Goal: Information Seeking & Learning: Learn about a topic

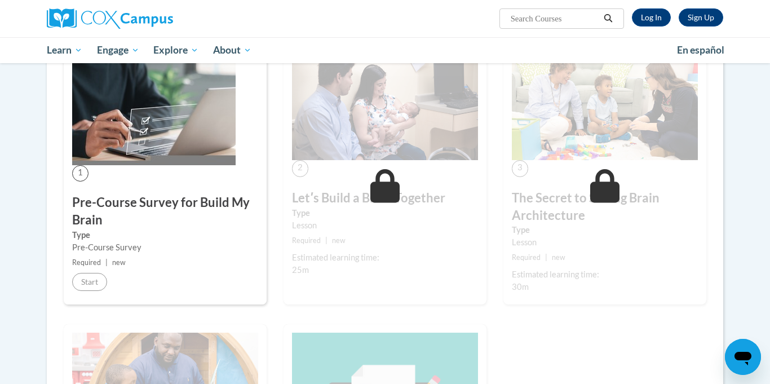
scroll to position [202, 0]
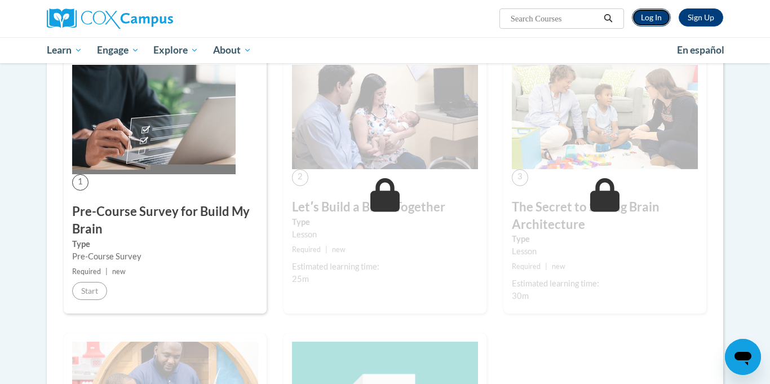
click at [639, 17] on link "Log In" at bounding box center [651, 17] width 39 height 18
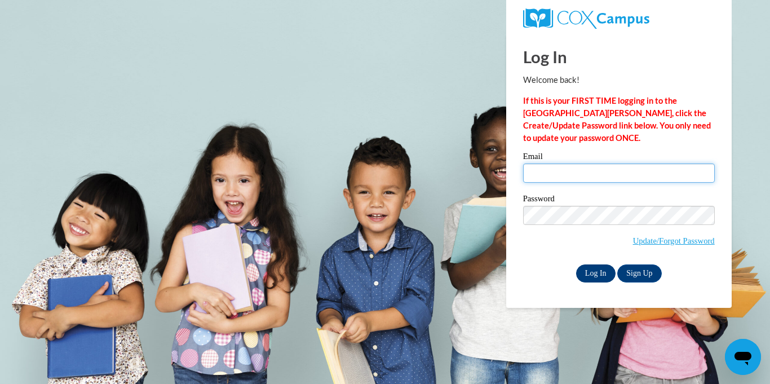
type input "angellessner09@gmail.com"
click at [599, 268] on input "Log In" at bounding box center [595, 273] width 39 height 18
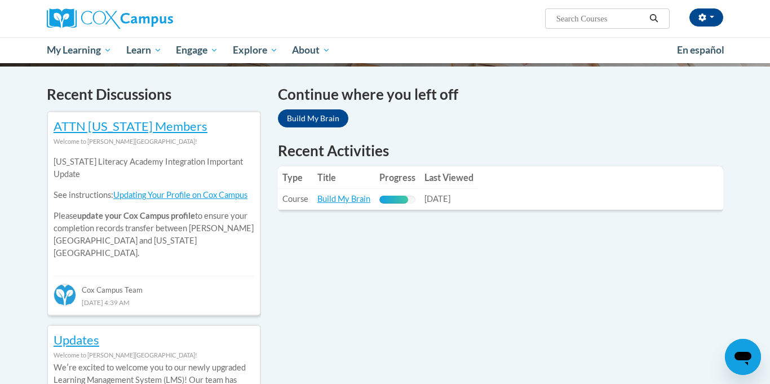
scroll to position [331, 0]
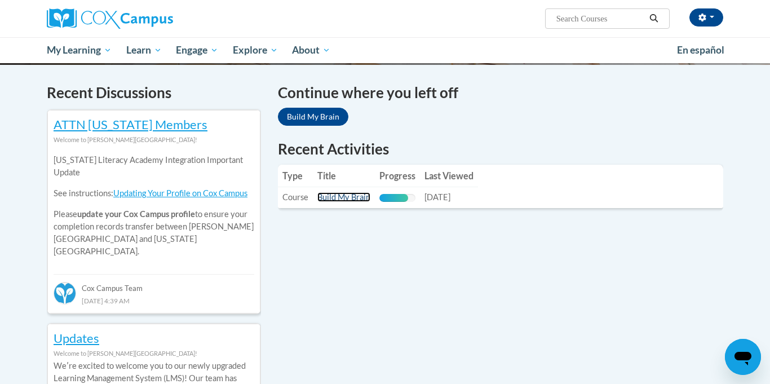
click at [339, 201] on link "Build My Brain" at bounding box center [343, 197] width 53 height 10
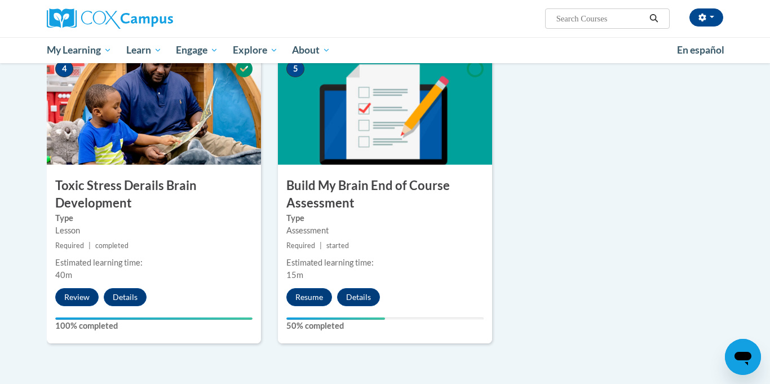
scroll to position [561, 0]
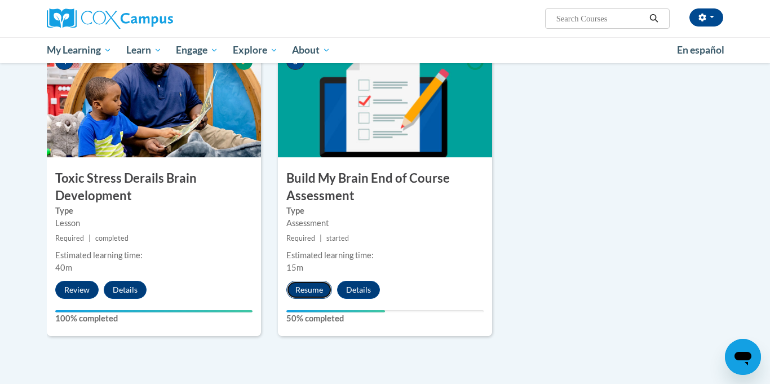
click at [321, 285] on button "Resume" at bounding box center [309, 290] width 46 height 18
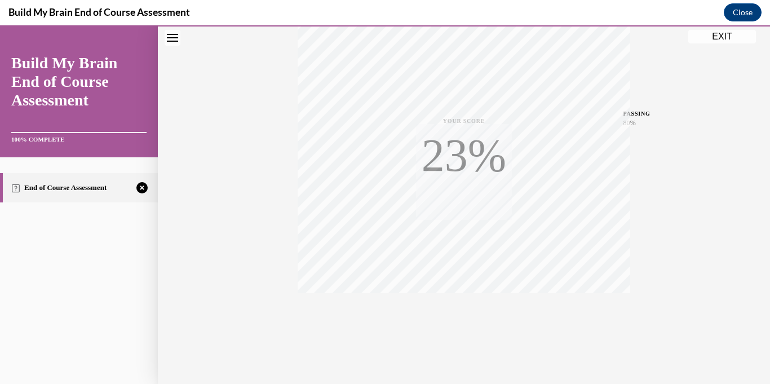
scroll to position [219, 0]
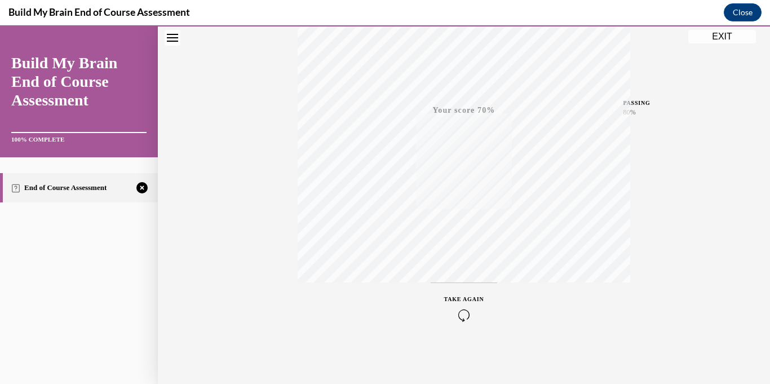
click at [461, 299] on span "TAKE AGAIN" at bounding box center [464, 299] width 40 height 6
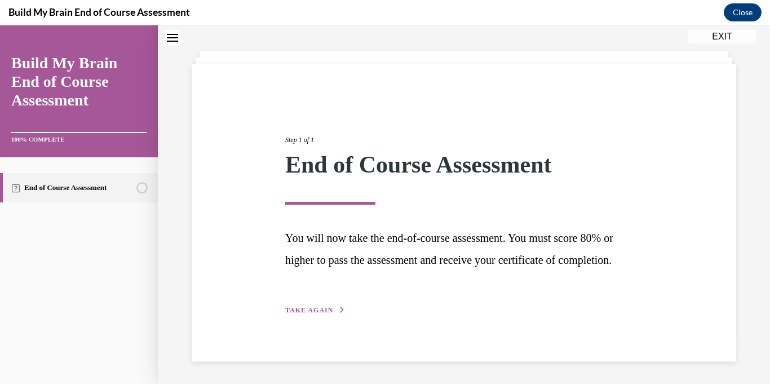
scroll to position [69, 0]
click at [300, 311] on span "TAKE AGAIN" at bounding box center [309, 310] width 48 height 8
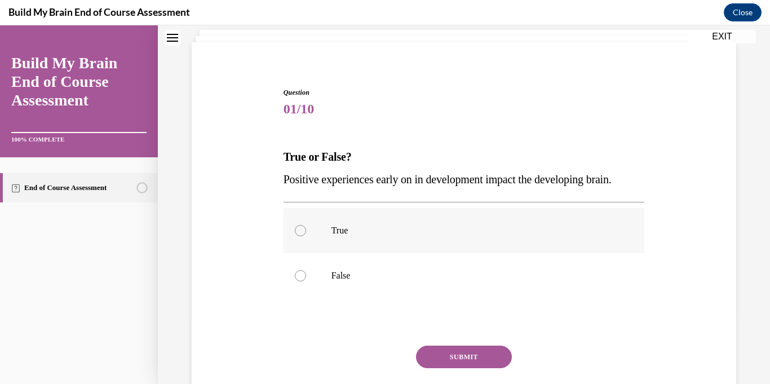
click at [322, 251] on label "True" at bounding box center [463, 230] width 361 height 45
click at [306, 236] on input "True" at bounding box center [300, 230] width 11 height 11
radio input "true"
click at [473, 351] on button "SUBMIT" at bounding box center [464, 356] width 96 height 23
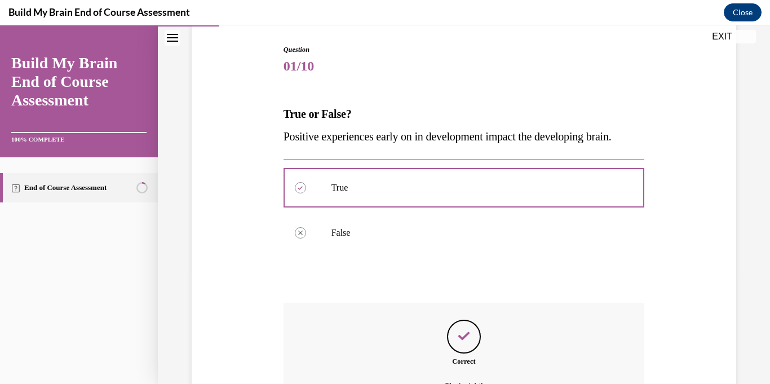
scroll to position [237, 0]
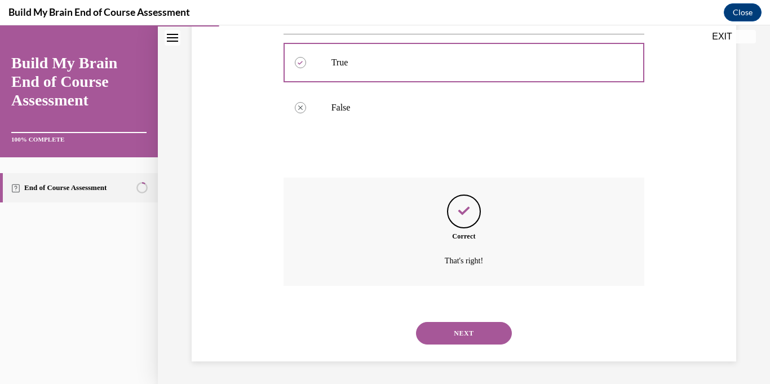
click at [471, 337] on button "NEXT" at bounding box center [464, 333] width 96 height 23
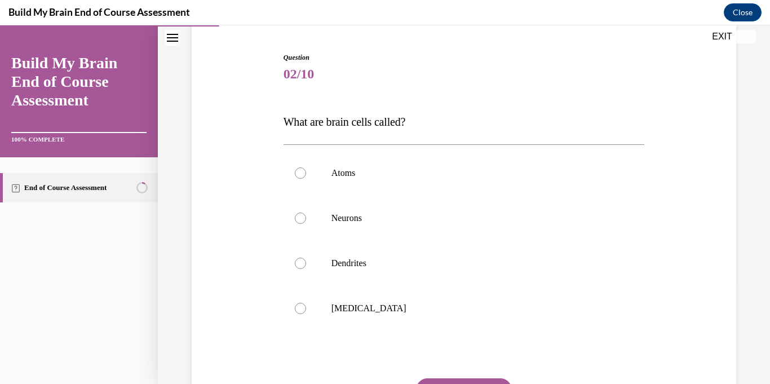
scroll to position [108, 0]
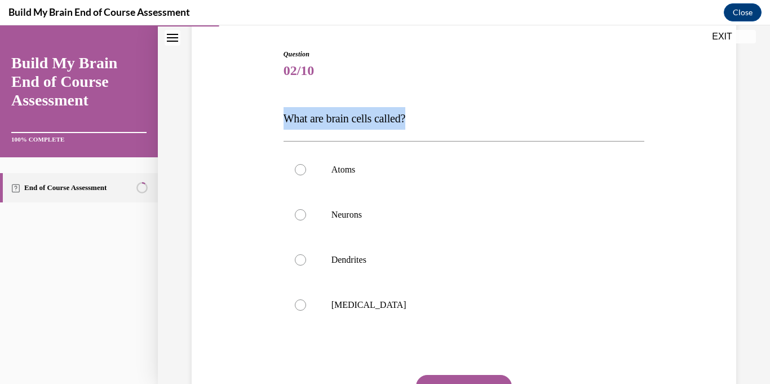
drag, startPoint x: 447, startPoint y: 118, endPoint x: 269, endPoint y: 113, distance: 178.7
click at [269, 113] on div "Question 02/10 What are brain cells called? Atoms Neurons Dendrites Grey matter…" at bounding box center [464, 241] width 550 height 452
drag, startPoint x: 424, startPoint y: 121, endPoint x: 267, endPoint y: 107, distance: 157.8
click at [267, 107] on div "Question 02/10 What are brain cells called? Atoms Neurons Dendrites Grey matter…" at bounding box center [464, 241] width 550 height 452
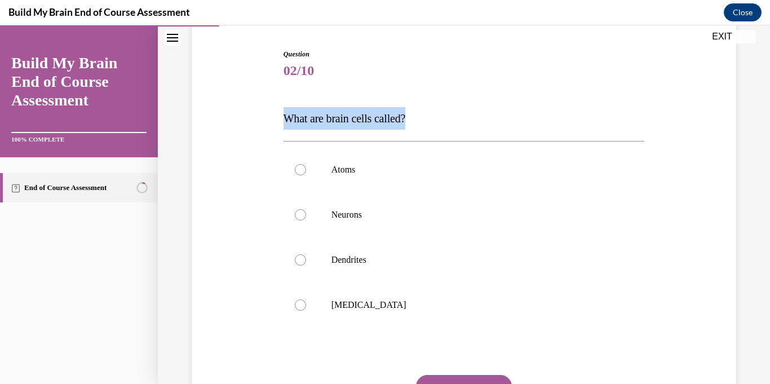
copy span "What are brain cells called?"
click at [267, 107] on div "Question 02/10 What are brain cells called? Atoms Neurons Dendrites Grey matter…" at bounding box center [464, 241] width 550 height 452
click at [306, 210] on label "Neurons" at bounding box center [463, 214] width 361 height 45
click at [306, 210] on input "Neurons" at bounding box center [300, 214] width 11 height 11
radio input "true"
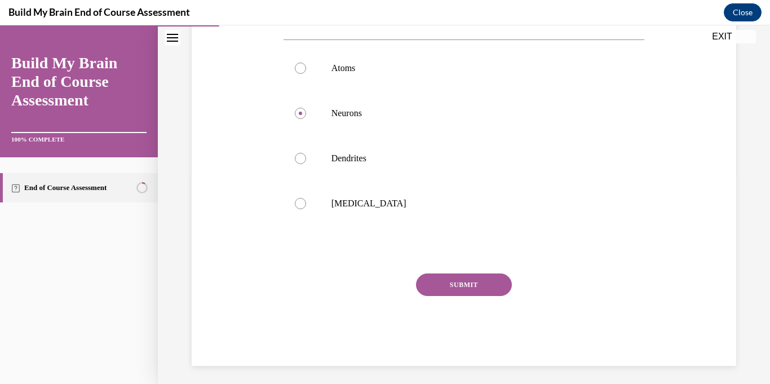
click at [446, 283] on button "SUBMIT" at bounding box center [464, 284] width 96 height 23
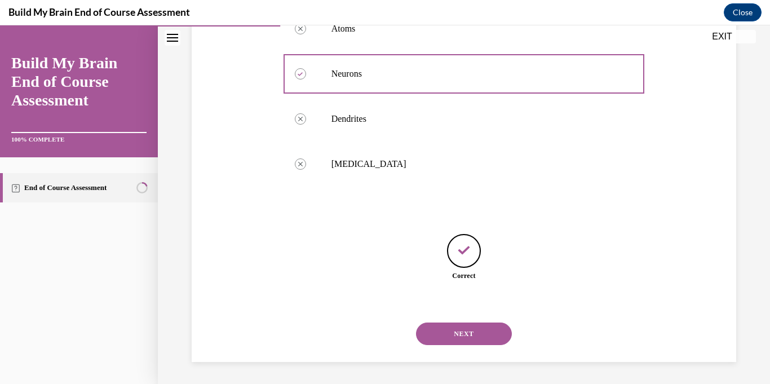
scroll to position [249, 0]
click at [490, 340] on button "NEXT" at bounding box center [464, 333] width 96 height 23
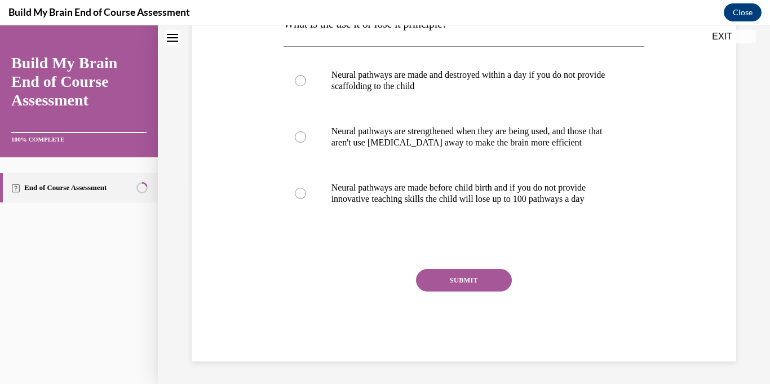
scroll to position [0, 0]
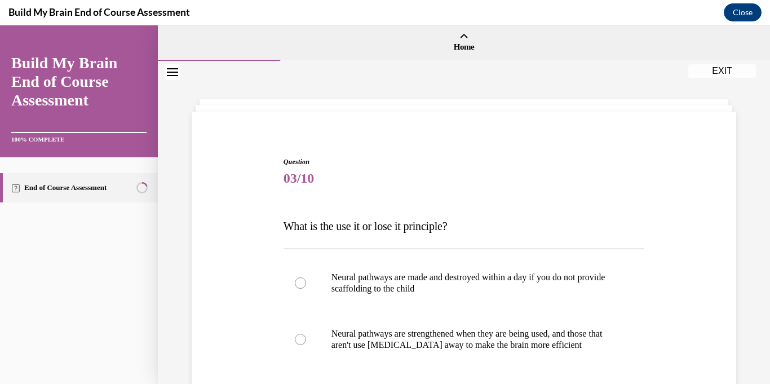
drag, startPoint x: 482, startPoint y: 224, endPoint x: 188, endPoint y: 238, distance: 293.9
click at [189, 238] on div "Question 03/10 What is the use it or lose it principle? Neural pathways are mad…" at bounding box center [464, 343] width 550 height 441
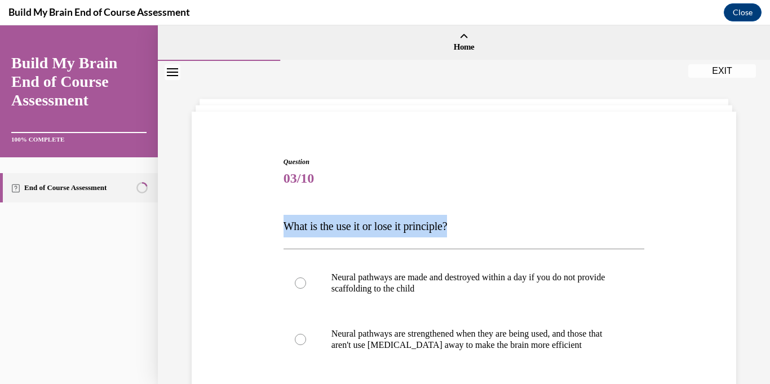
drag, startPoint x: 273, startPoint y: 225, endPoint x: 494, endPoint y: 213, distance: 221.8
click at [494, 213] on div "Question 03/10 What is the use it or lose it principle? Neural pathways are mad…" at bounding box center [464, 343] width 550 height 441
copy span "What is the use it or lose it principle?"
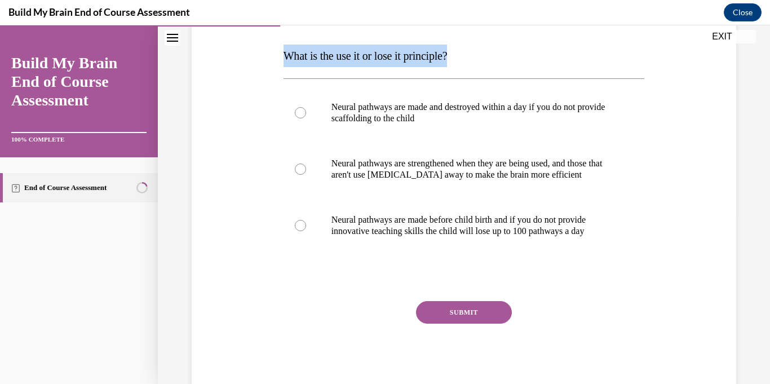
scroll to position [172, 0]
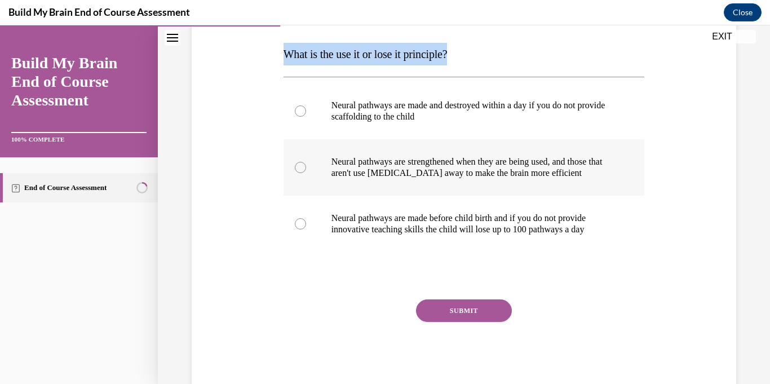
click at [283, 167] on label "Neural pathways are strengthened when they are being used, and those that aren'…" at bounding box center [463, 167] width 361 height 56
click at [295, 167] on input "Neural pathways are strengthened when they are being used, and those that aren'…" at bounding box center [300, 167] width 11 height 11
radio input "true"
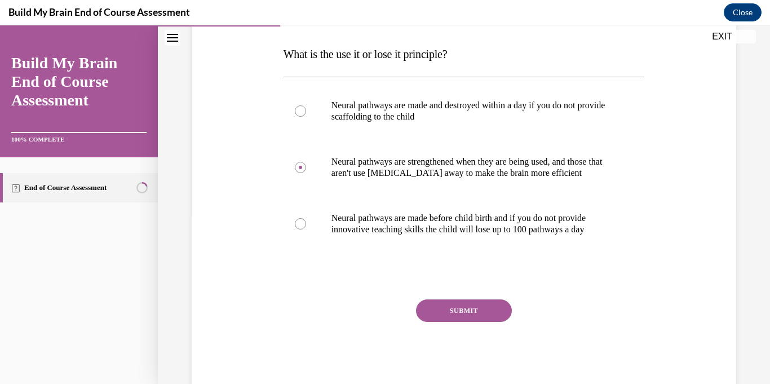
click at [422, 320] on button "SUBMIT" at bounding box center [464, 310] width 96 height 23
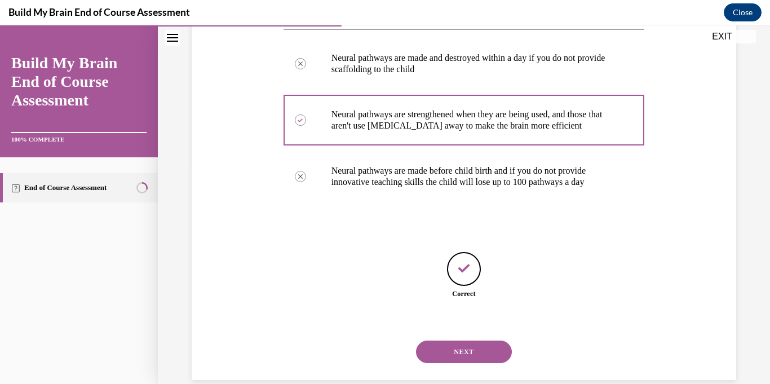
scroll to position [238, 0]
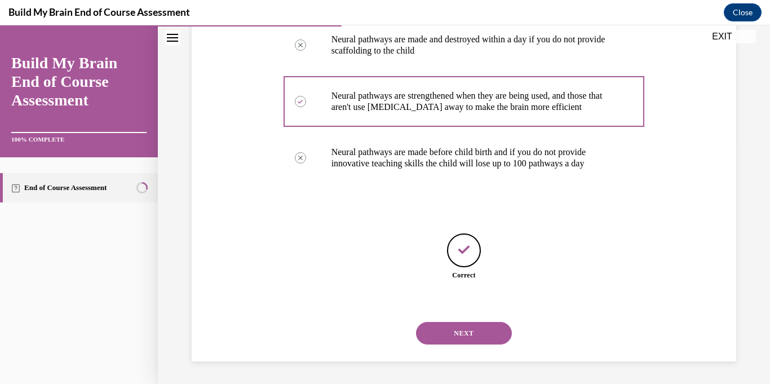
click at [470, 331] on button "NEXT" at bounding box center [464, 333] width 96 height 23
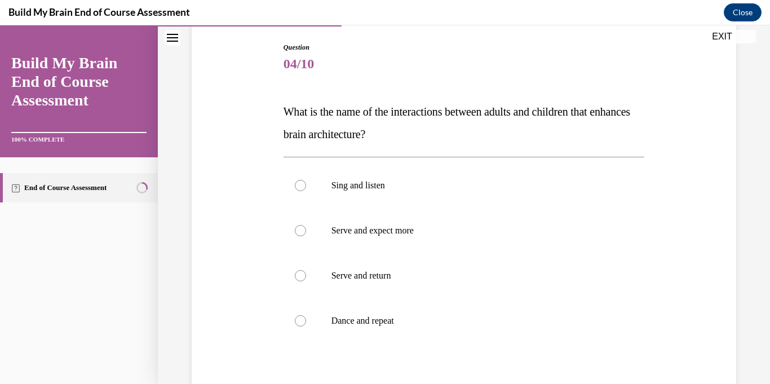
scroll to position [117, 0]
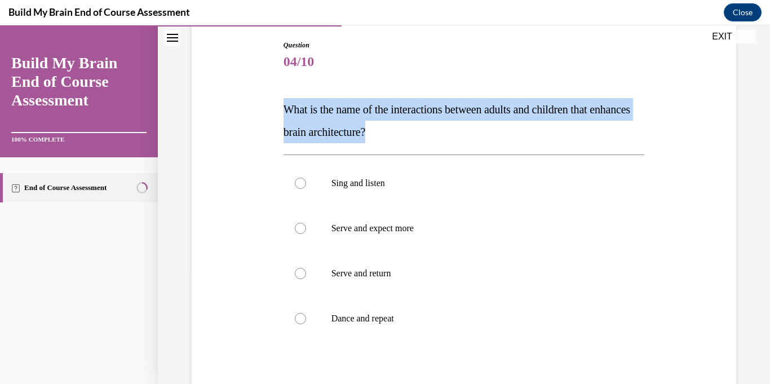
drag, startPoint x: 447, startPoint y: 134, endPoint x: 267, endPoint y: 99, distance: 183.7
click at [267, 99] on div "Question 04/10 What is the name of the interactions between adults and children…" at bounding box center [464, 243] width 550 height 474
copy span "What is the name of the interactions between adults and children that enhances …"
click at [292, 277] on label "Serve and return" at bounding box center [463, 273] width 361 height 45
click at [295, 277] on input "Serve and return" at bounding box center [300, 273] width 11 height 11
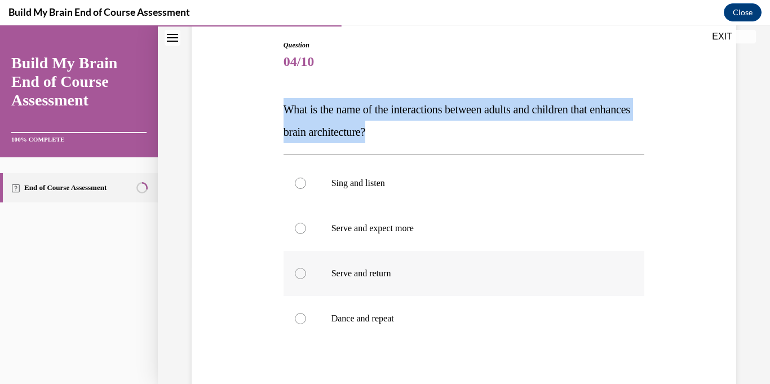
radio input "true"
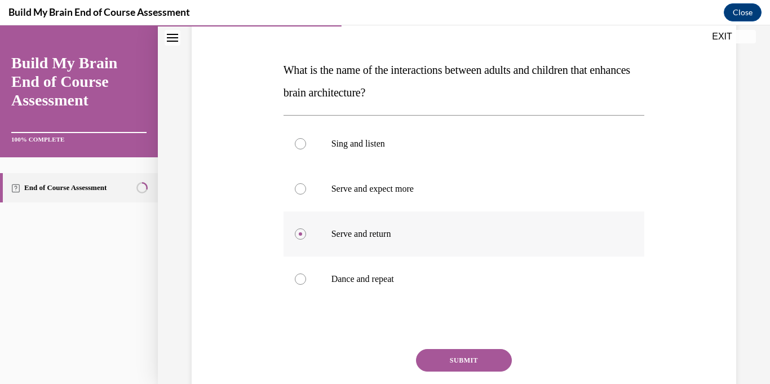
scroll to position [153, 0]
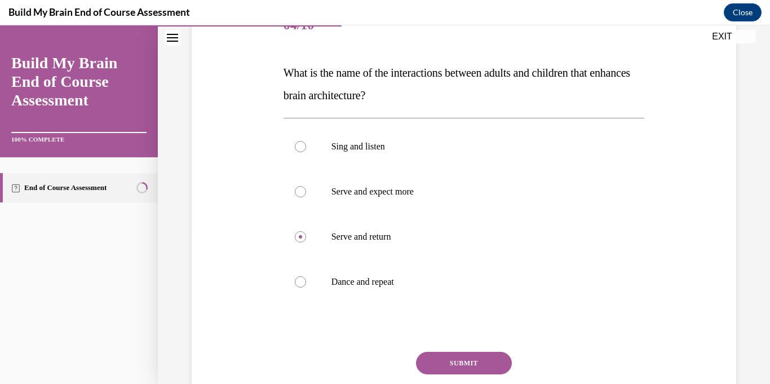
click at [445, 360] on button "SUBMIT" at bounding box center [464, 363] width 96 height 23
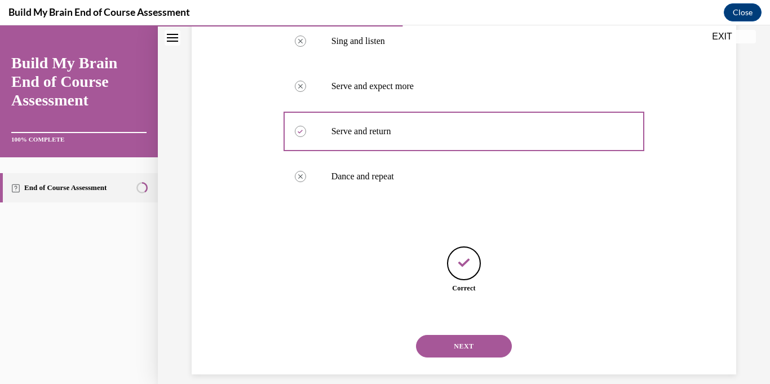
scroll to position [272, 0]
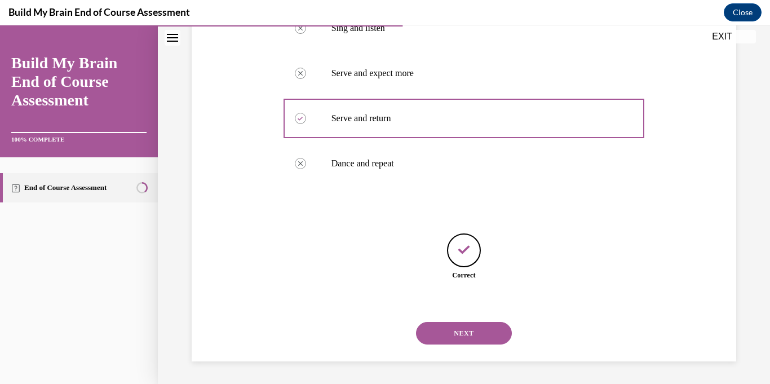
click at [440, 338] on button "NEXT" at bounding box center [464, 333] width 96 height 23
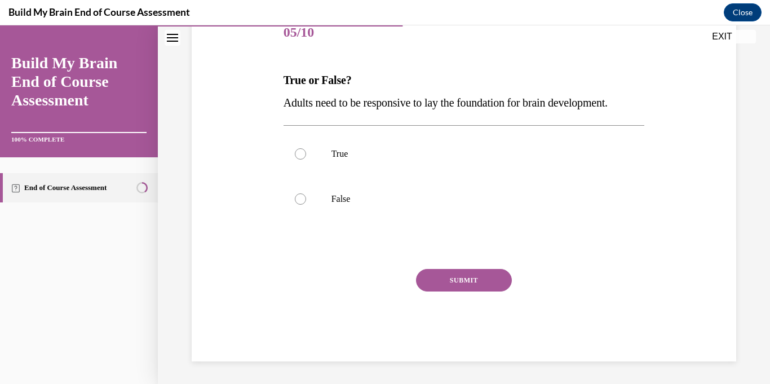
scroll to position [125, 0]
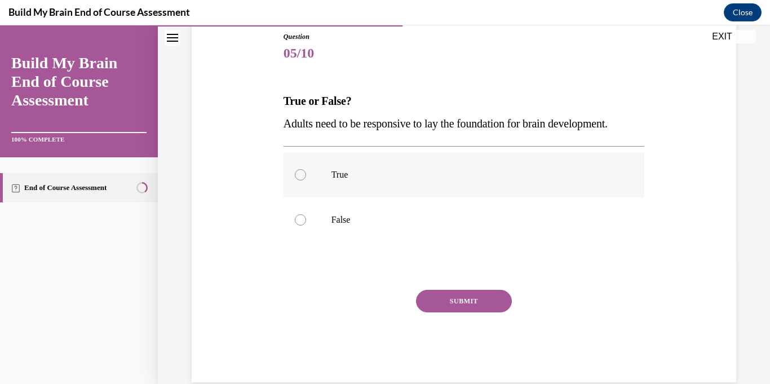
click at [319, 171] on label "True" at bounding box center [463, 174] width 361 height 45
click at [306, 171] on input "True" at bounding box center [300, 174] width 11 height 11
radio input "true"
click at [451, 299] on button "SUBMIT" at bounding box center [464, 301] width 96 height 23
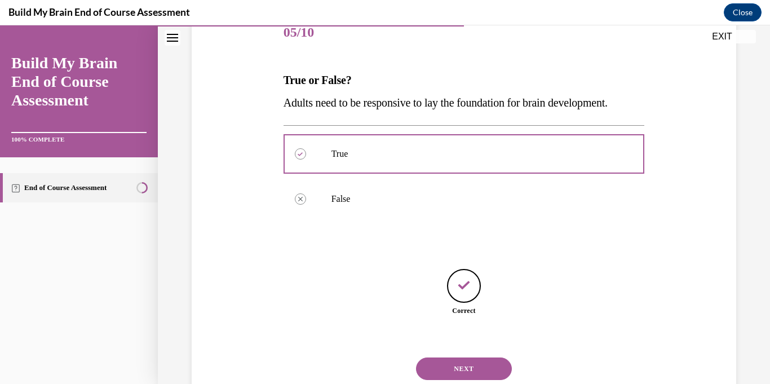
scroll to position [181, 0]
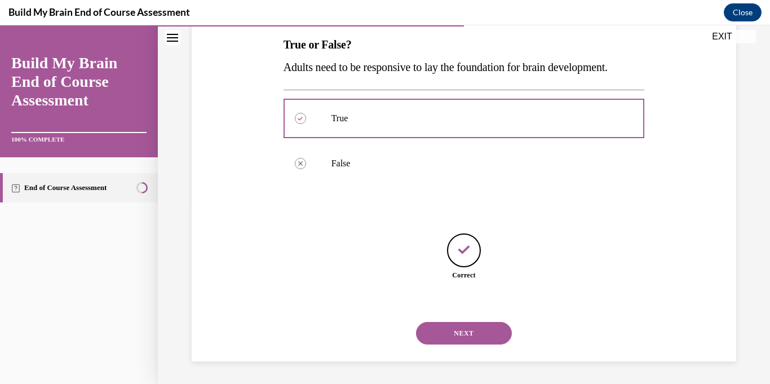
click at [476, 338] on button "NEXT" at bounding box center [464, 333] width 96 height 23
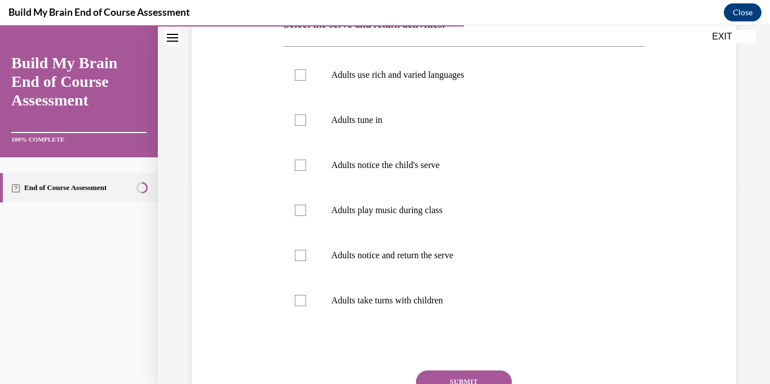
scroll to position [205, 0]
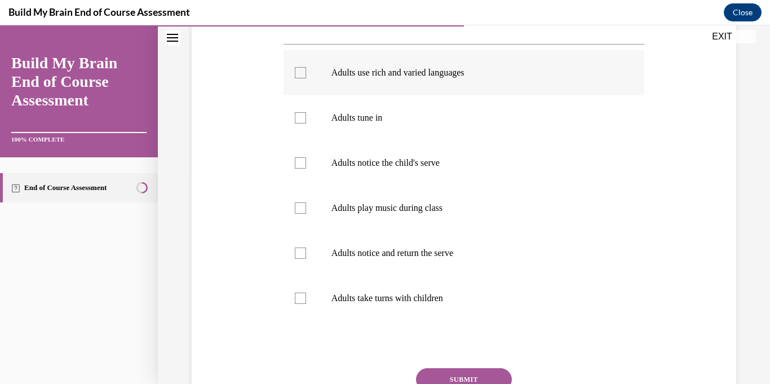
click at [307, 69] on label "Adults use rich and varied languages" at bounding box center [463, 72] width 361 height 45
click at [306, 69] on input "Adults use rich and varied languages" at bounding box center [300, 72] width 11 height 11
checkbox input "true"
click at [304, 109] on label "Adults tune in" at bounding box center [463, 117] width 361 height 45
click at [304, 112] on input "Adults tune in" at bounding box center [300, 117] width 11 height 11
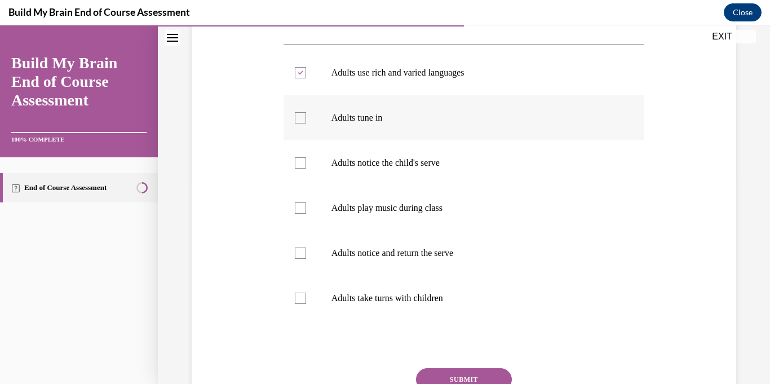
checkbox input "true"
click at [310, 163] on label "Adults notice the child's serve" at bounding box center [463, 162] width 361 height 45
click at [306, 163] on input "Adults notice the child's serve" at bounding box center [300, 162] width 11 height 11
checkbox input "true"
click at [301, 211] on div at bounding box center [300, 207] width 11 height 11
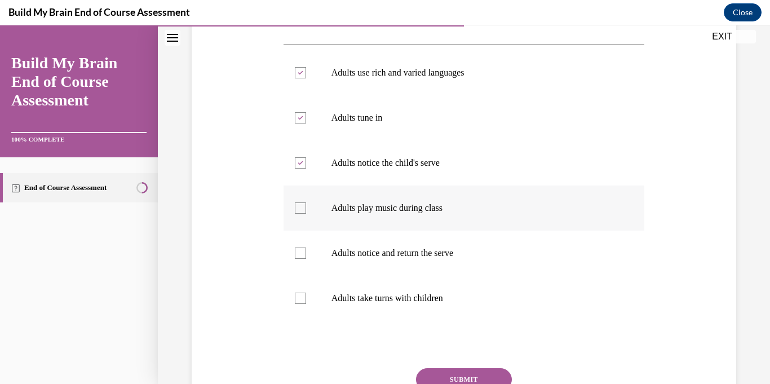
click at [301, 211] on input "Adults play music during class" at bounding box center [300, 207] width 11 height 11
checkbox input "true"
click at [308, 250] on label "Adults notice and return the serve" at bounding box center [463, 252] width 361 height 45
click at [306, 250] on input "Adults notice and return the serve" at bounding box center [300, 252] width 11 height 11
checkbox input "true"
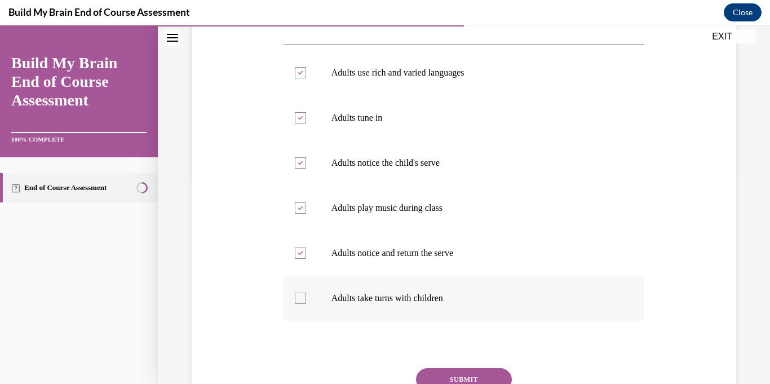
click at [300, 300] on div at bounding box center [300, 297] width 11 height 11
click at [300, 300] on input "Adults take turns with children" at bounding box center [300, 297] width 11 height 11
checkbox input "true"
click at [446, 376] on button "SUBMIT" at bounding box center [464, 379] width 96 height 23
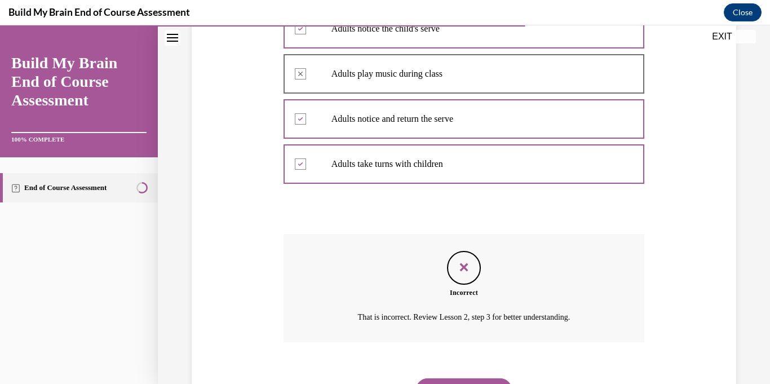
scroll to position [395, 0]
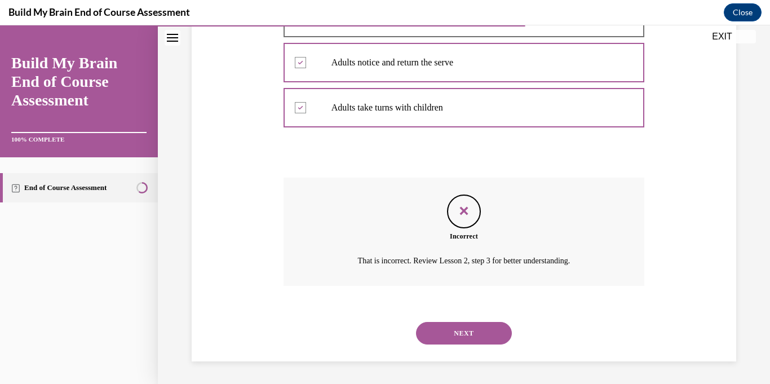
click at [444, 326] on button "NEXT" at bounding box center [464, 333] width 96 height 23
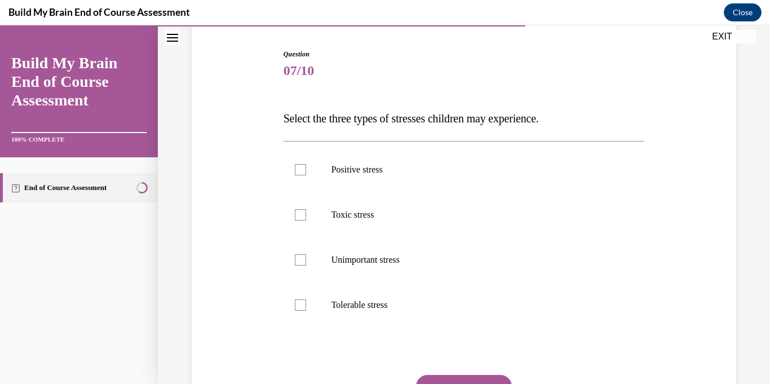
scroll to position [117, 0]
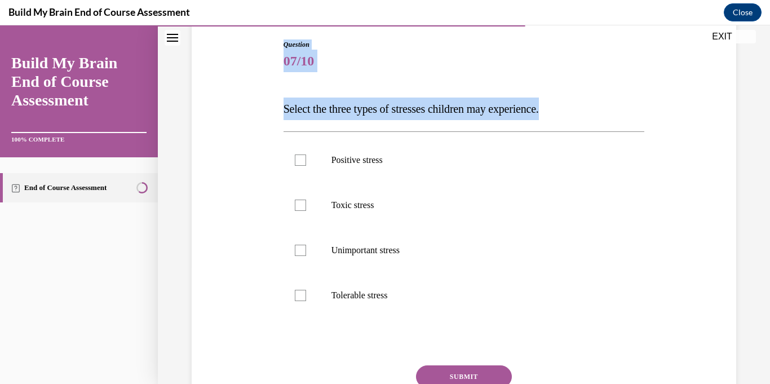
drag, startPoint x: 589, startPoint y: 101, endPoint x: 202, endPoint y: 84, distance: 387.0
click at [202, 84] on div "Question 07/10 Select the three types of stresses children may experience. Posi…" at bounding box center [464, 232] width 550 height 452
click at [258, 105] on div "Question 07/10 Select the three types of stresses children may experience. Posi…" at bounding box center [464, 232] width 550 height 452
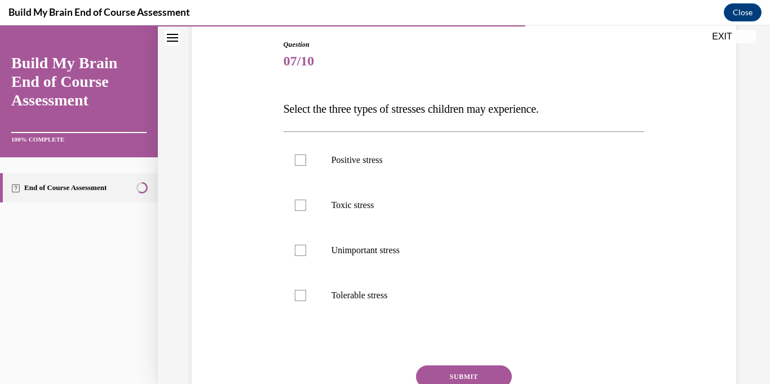
click at [258, 105] on div "Question 07/10 Select the three types of stresses children may experience. Posi…" at bounding box center [464, 232] width 550 height 452
click at [633, 102] on div "Question 07/10 Select the three types of stresses children may experience. Posi…" at bounding box center [464, 232] width 550 height 452
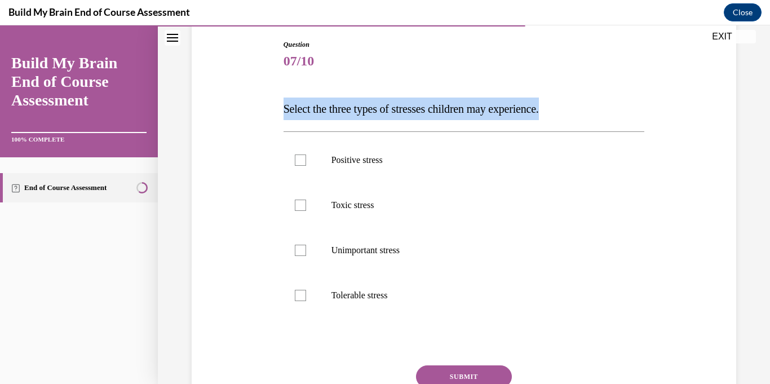
drag, startPoint x: 564, startPoint y: 107, endPoint x: 280, endPoint y: 101, distance: 284.1
click at [281, 101] on div "Question 07/10 Select the three types of stresses children may experience. Posi…" at bounding box center [464, 240] width 367 height 435
copy span "Select the three types of stresses children may experience."
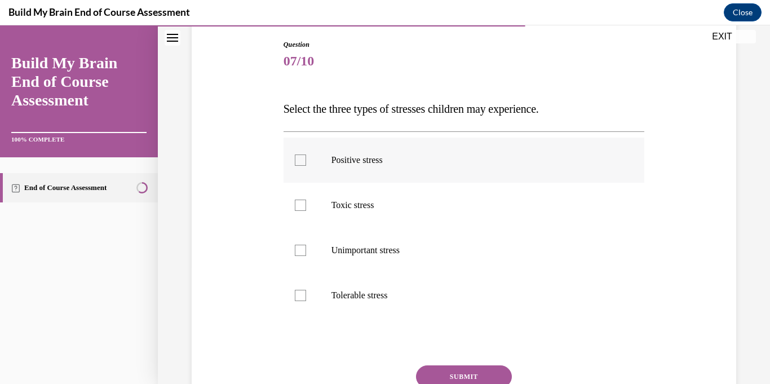
click at [378, 165] on p "Positive stress" at bounding box center [473, 159] width 285 height 11
click at [306, 165] on input "Positive stress" at bounding box center [300, 159] width 11 height 11
checkbox input "true"
click at [359, 282] on label "Tolerable stress" at bounding box center [463, 295] width 361 height 45
click at [306, 290] on input "Tolerable stress" at bounding box center [300, 295] width 11 height 11
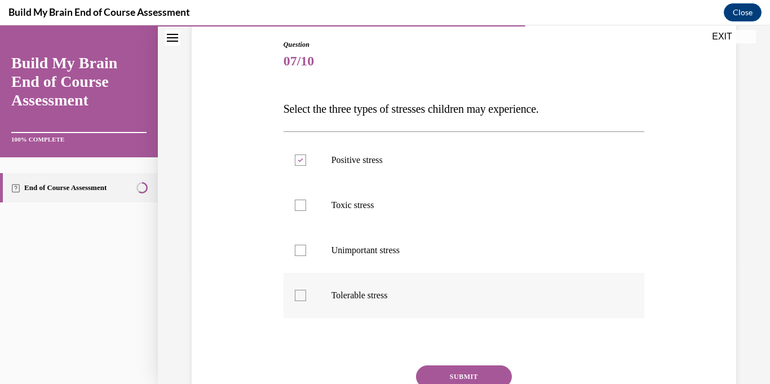
checkbox input "true"
click at [336, 214] on label "Toxic stress" at bounding box center [463, 205] width 361 height 45
click at [306, 211] on input "Toxic stress" at bounding box center [300, 204] width 11 height 11
checkbox input "true"
click at [448, 366] on button "SUBMIT" at bounding box center [464, 376] width 96 height 23
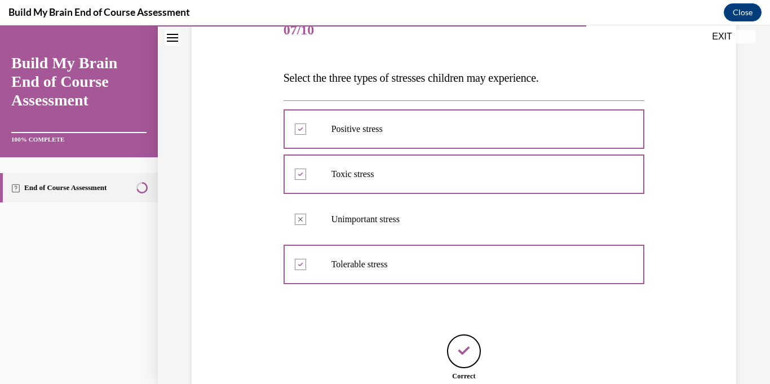
scroll to position [249, 0]
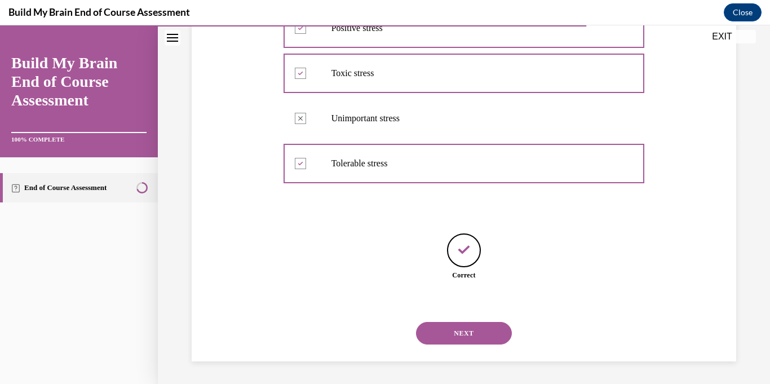
click at [451, 336] on button "NEXT" at bounding box center [464, 333] width 96 height 23
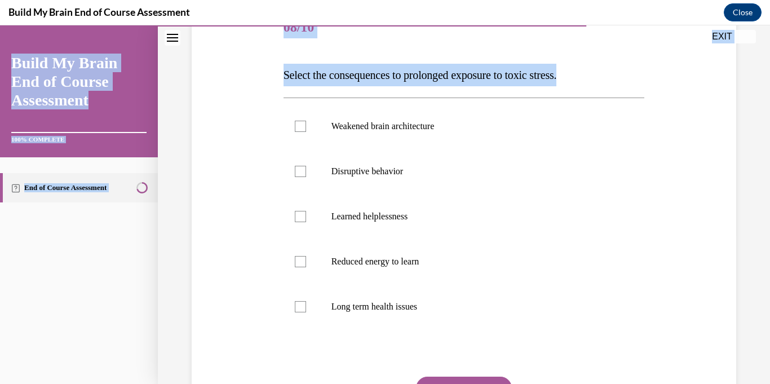
scroll to position [0, 0]
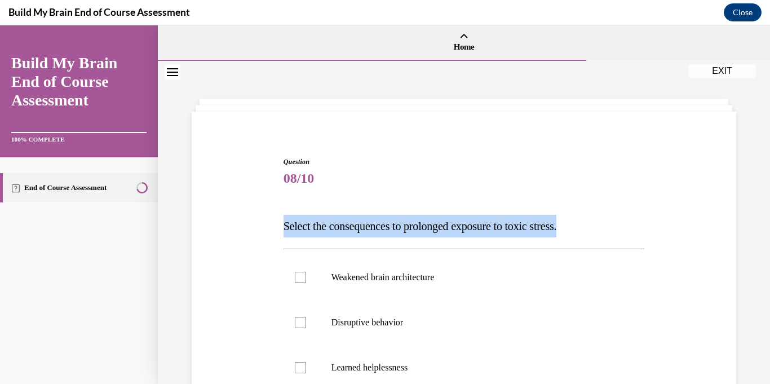
drag, startPoint x: 632, startPoint y: 67, endPoint x: 280, endPoint y: 205, distance: 377.6
click at [281, 205] on div "Question 08/10 Select the consequences to prolonged exposure to toxic stress. W…" at bounding box center [464, 380] width 367 height 480
copy span "Select the consequences to prolonged exposure to toxic stress."
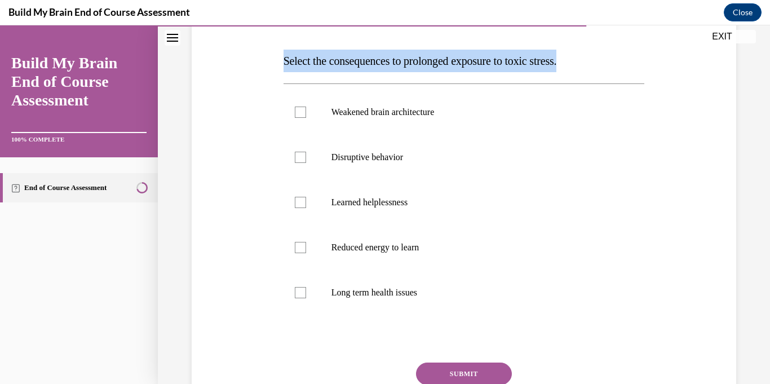
scroll to position [166, 0]
click at [295, 282] on label "Long term health issues" at bounding box center [463, 291] width 361 height 45
click at [295, 286] on input "Long term health issues" at bounding box center [300, 291] width 11 height 11
checkbox input "true"
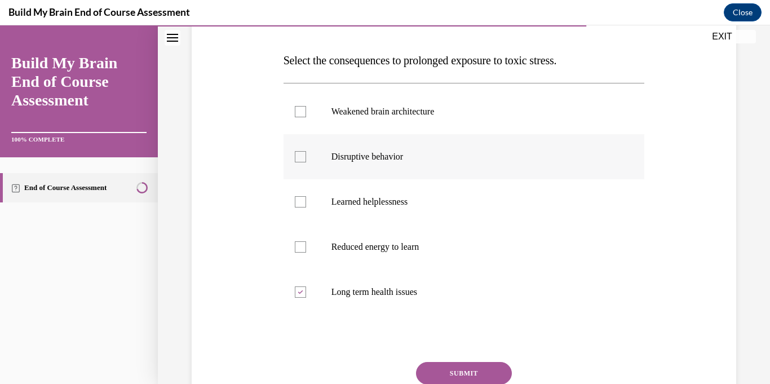
click at [334, 154] on p "Disruptive behavior" at bounding box center [473, 156] width 285 height 11
click at [306, 154] on input "Disruptive behavior" at bounding box center [300, 156] width 11 height 11
checkbox input "true"
click at [332, 121] on label "Weakened brain architecture" at bounding box center [463, 111] width 361 height 45
click at [306, 117] on input "Weakened brain architecture" at bounding box center [300, 111] width 11 height 11
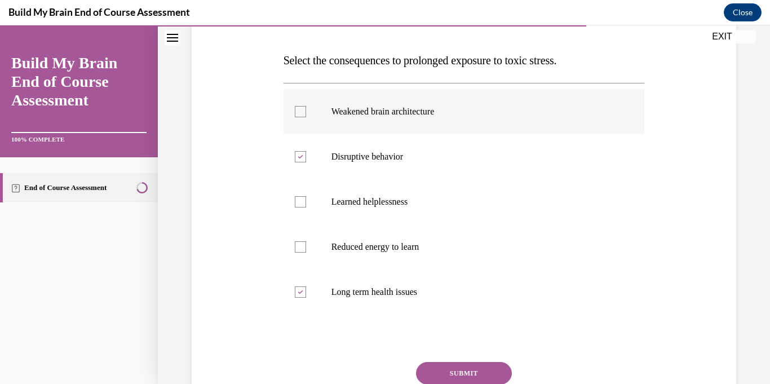
checkbox input "true"
click at [371, 240] on label "Reduced energy to learn" at bounding box center [463, 246] width 361 height 45
click at [306, 241] on input "Reduced energy to learn" at bounding box center [300, 246] width 11 height 11
checkbox input "true"
click at [489, 363] on button "SUBMIT" at bounding box center [464, 373] width 96 height 23
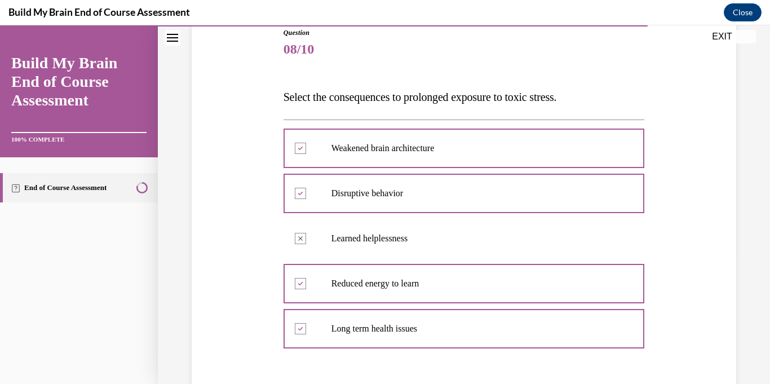
scroll to position [128, 0]
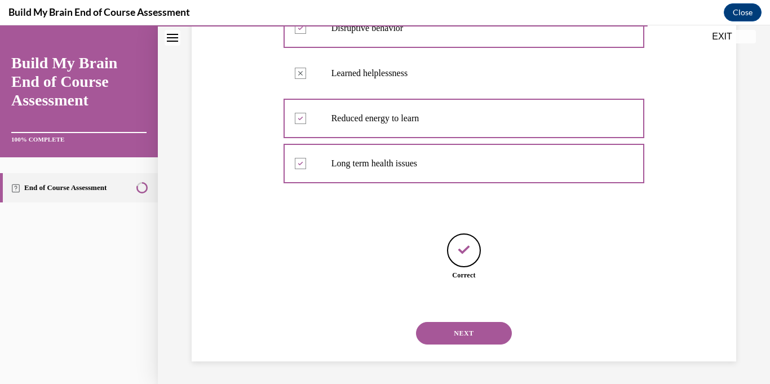
click at [455, 333] on button "NEXT" at bounding box center [464, 333] width 96 height 23
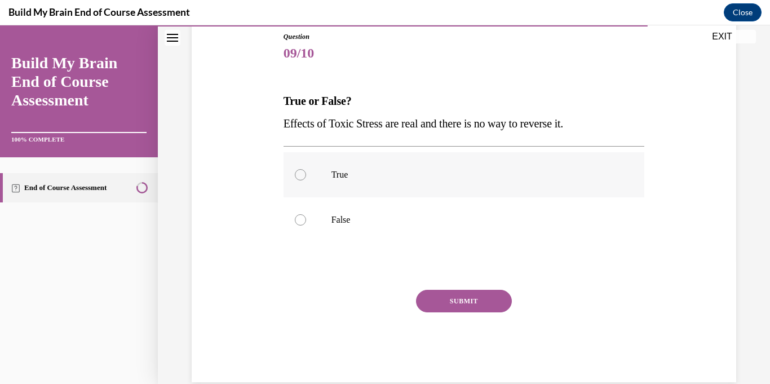
click at [348, 164] on label "True" at bounding box center [463, 174] width 361 height 45
click at [306, 169] on input "True" at bounding box center [300, 174] width 11 height 11
radio input "true"
click at [455, 290] on button "SUBMIT" at bounding box center [464, 301] width 96 height 23
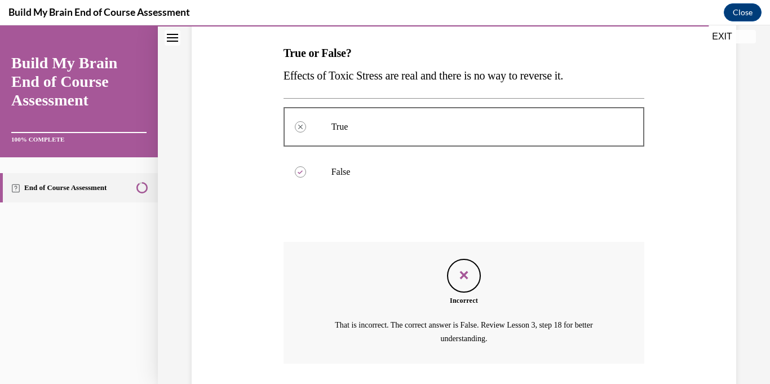
scroll to position [251, 0]
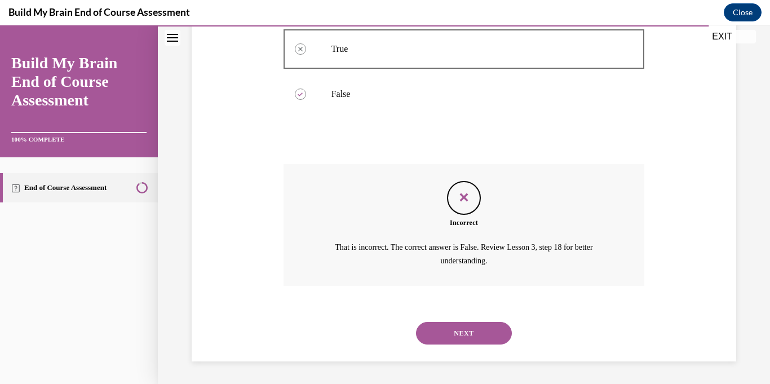
click at [450, 343] on button "NEXT" at bounding box center [464, 333] width 96 height 23
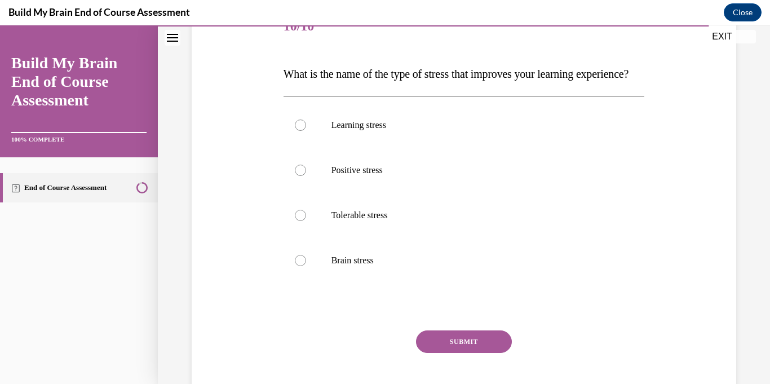
scroll to position [153, 0]
drag, startPoint x: 378, startPoint y: 103, endPoint x: 268, endPoint y: 68, distance: 116.0
click at [268, 68] on div "Question 10/10 What is the name of the type of stress that improves your learni…" at bounding box center [464, 196] width 550 height 452
copy span "What is the name of the type of stress that improves your learning experience?"
click at [309, 187] on label "Positive stress" at bounding box center [463, 169] width 361 height 45
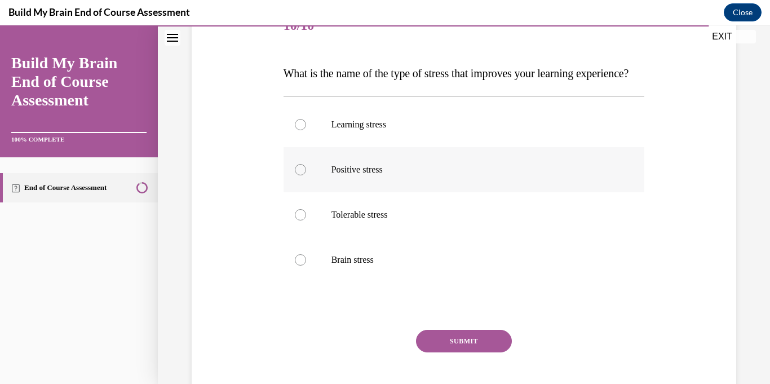
click at [306, 175] on input "Positive stress" at bounding box center [300, 169] width 11 height 11
radio input "true"
click at [459, 352] on button "SUBMIT" at bounding box center [464, 341] width 96 height 23
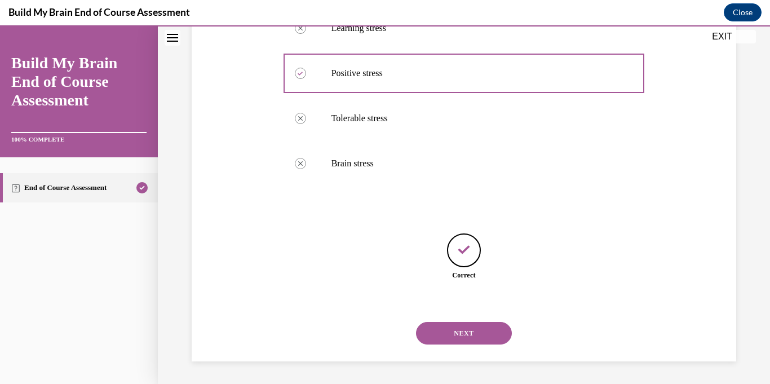
scroll to position [272, 0]
click at [450, 338] on button "NEXT" at bounding box center [464, 333] width 96 height 23
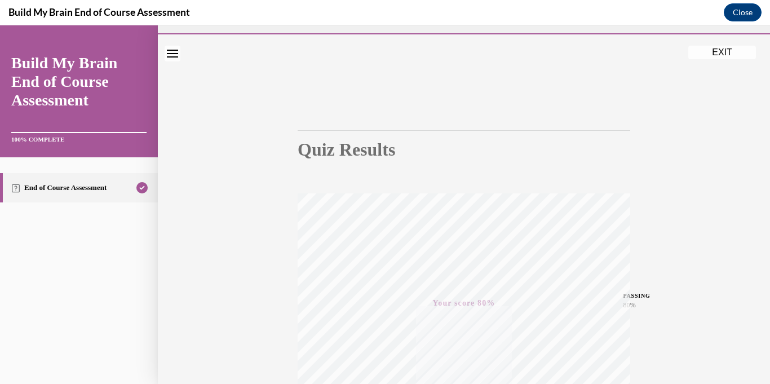
scroll to position [15, 0]
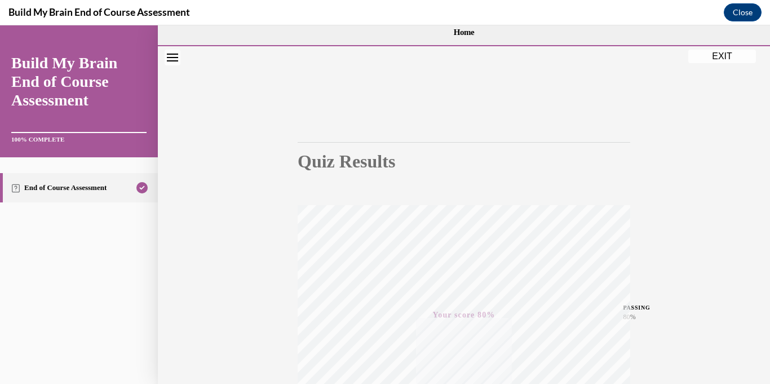
click at [726, 58] on button "EXIT" at bounding box center [722, 57] width 68 height 14
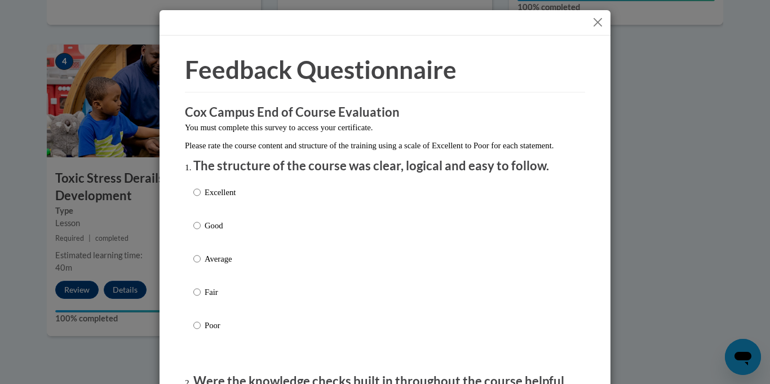
click at [0, 286] on div "Feedback Questionnaire Rate Course Comments Cox Campus End of Course Evaluation…" at bounding box center [385, 192] width 770 height 384
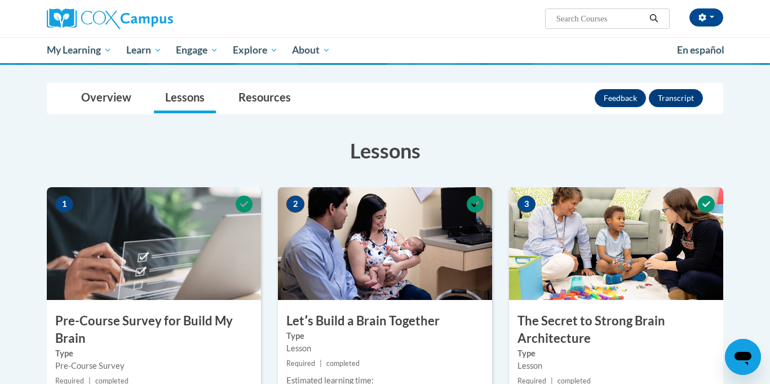
scroll to position [102, 0]
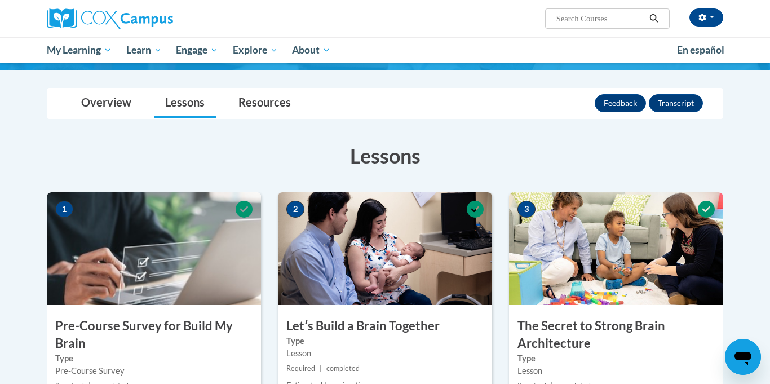
click at [107, 209] on img at bounding box center [154, 248] width 214 height 113
click at [255, 109] on link "Resources" at bounding box center [264, 103] width 75 height 30
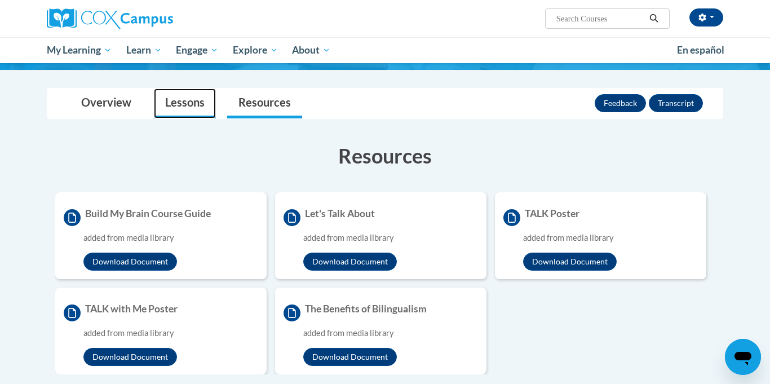
click at [203, 101] on link "Lessons" at bounding box center [185, 103] width 62 height 30
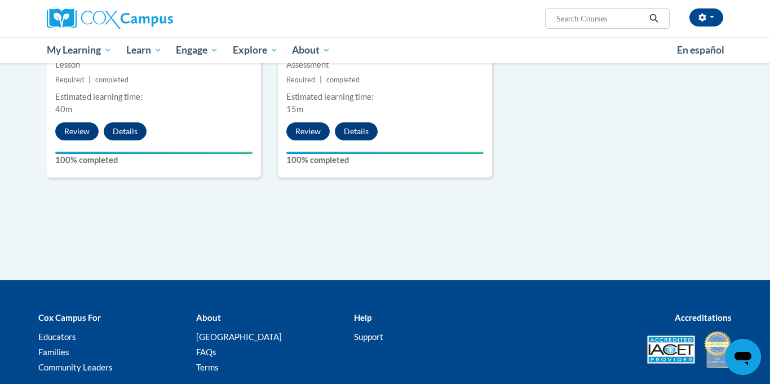
scroll to position [719, 0]
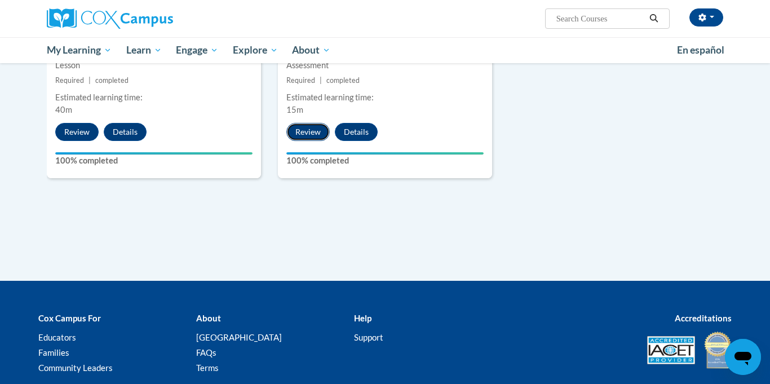
click at [320, 127] on button "Review" at bounding box center [307, 132] width 43 height 18
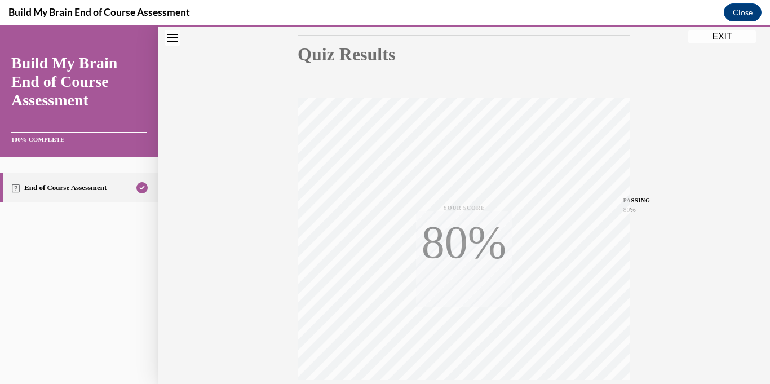
scroll to position [219, 0]
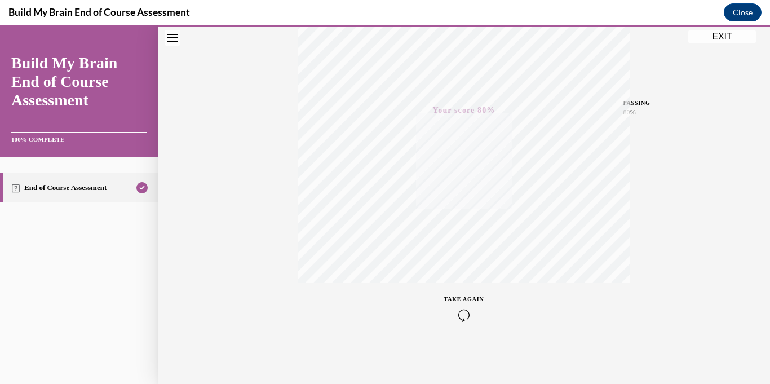
click at [731, 42] on button "EXIT" at bounding box center [722, 37] width 68 height 14
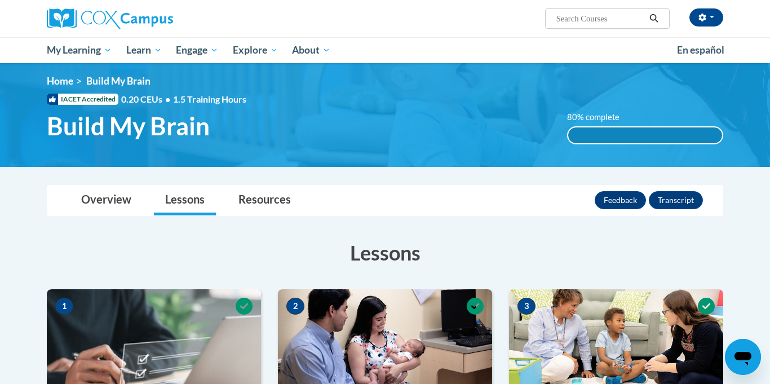
scroll to position [0, 0]
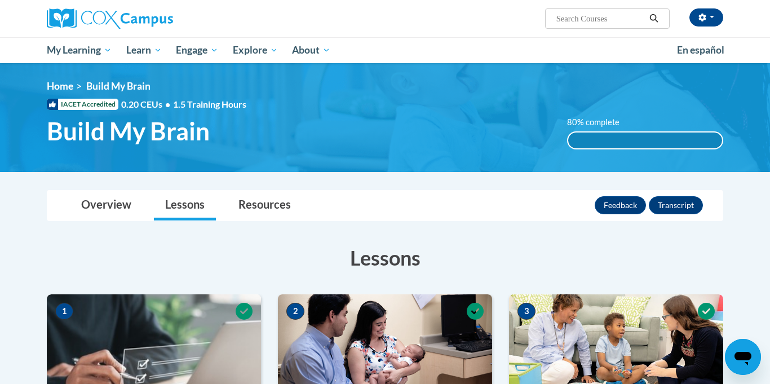
click at [622, 128] on div "80% complete 80% complete 0.001%" at bounding box center [645, 132] width 174 height 33
click at [613, 136] on div "80% complete" at bounding box center [645, 140] width 154 height 16
click at [607, 202] on button "Feedback" at bounding box center [620, 205] width 51 height 18
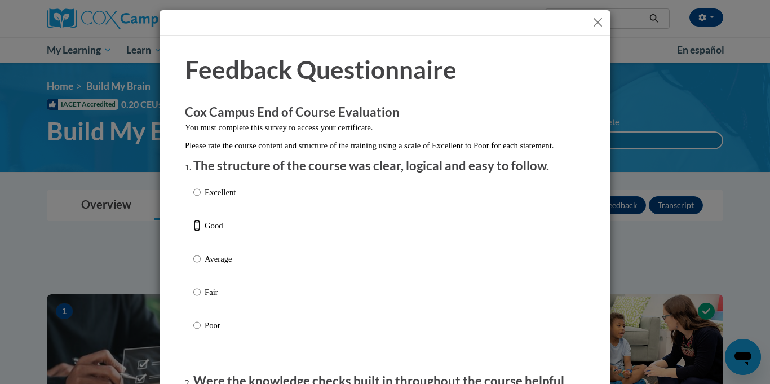
click at [199, 232] on input "Good" at bounding box center [196, 225] width 7 height 12
radio input "true"
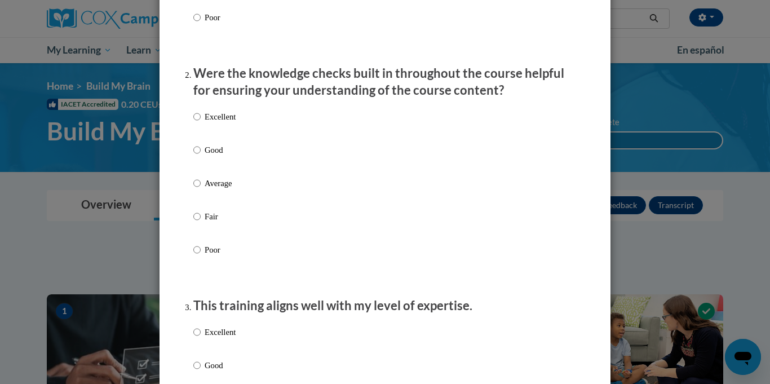
scroll to position [309, 0]
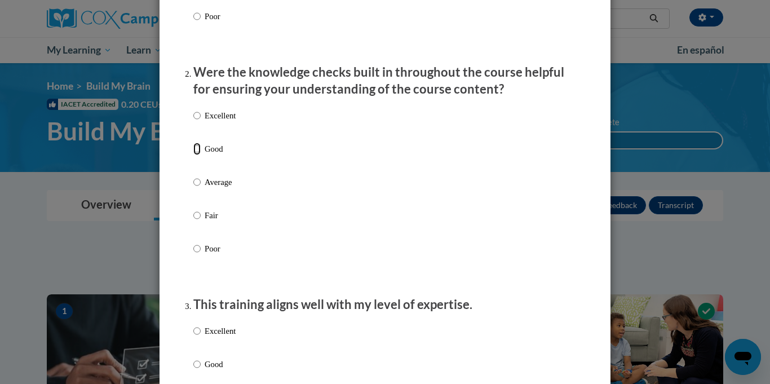
click at [199, 155] on input "Good" at bounding box center [196, 149] width 7 height 12
radio input "true"
click at [198, 370] on input "Good" at bounding box center [196, 364] width 7 height 12
radio input "true"
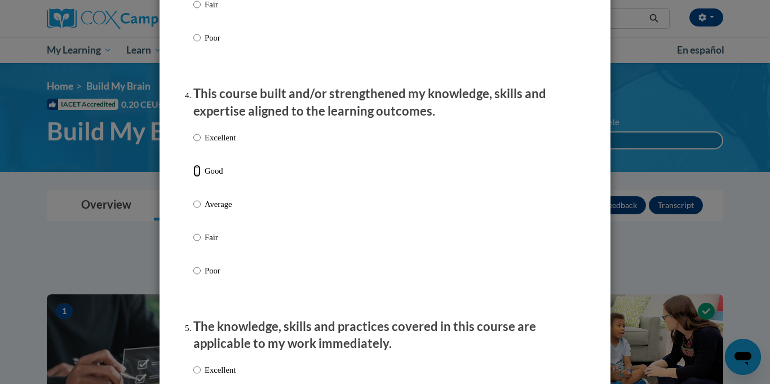
click at [198, 177] on input "Good" at bounding box center [196, 171] width 7 height 12
radio input "true"
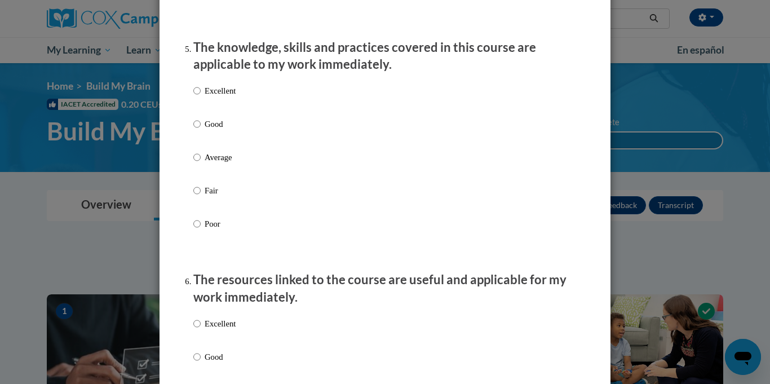
scroll to position [1023, 0]
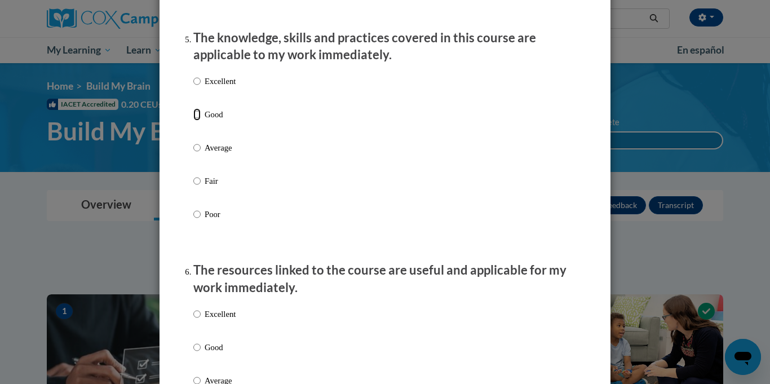
click at [198, 121] on input "Good" at bounding box center [196, 114] width 7 height 12
radio input "true"
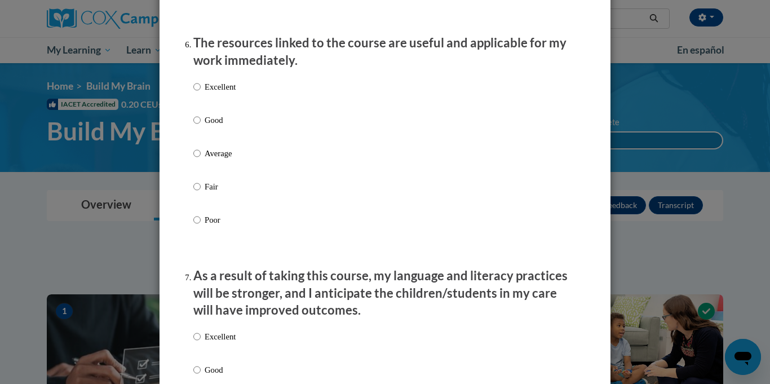
scroll to position [1266, 0]
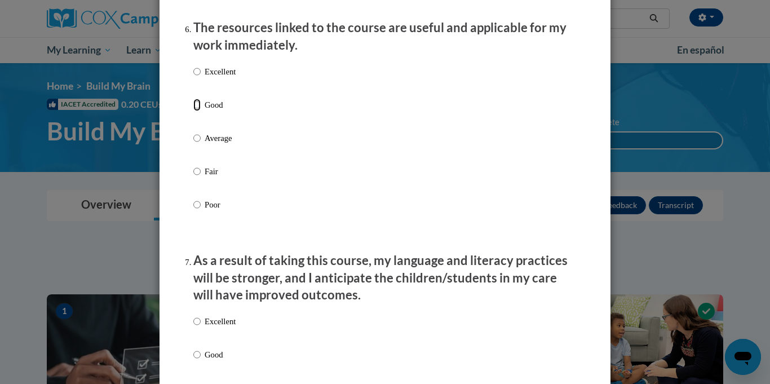
click at [199, 111] on input "Good" at bounding box center [196, 105] width 7 height 12
radio input "true"
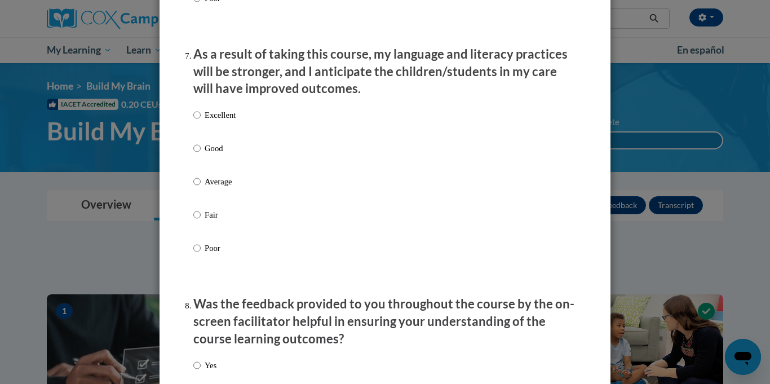
scroll to position [1479, 0]
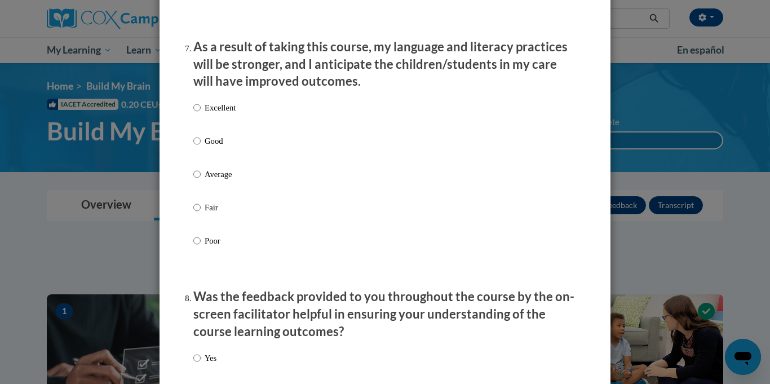
click at [198, 132] on label "Excellent" at bounding box center [214, 116] width 42 height 30
click at [198, 114] on input "Excellent" at bounding box center [196, 107] width 7 height 12
radio input "true"
click at [196, 147] on input "Good" at bounding box center [196, 141] width 7 height 12
radio input "true"
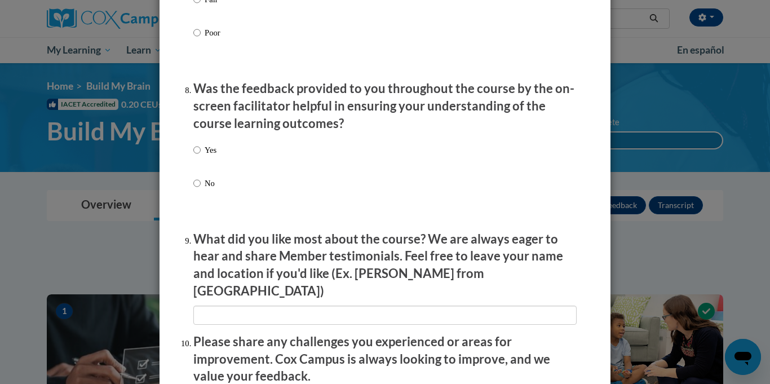
scroll to position [1692, 0]
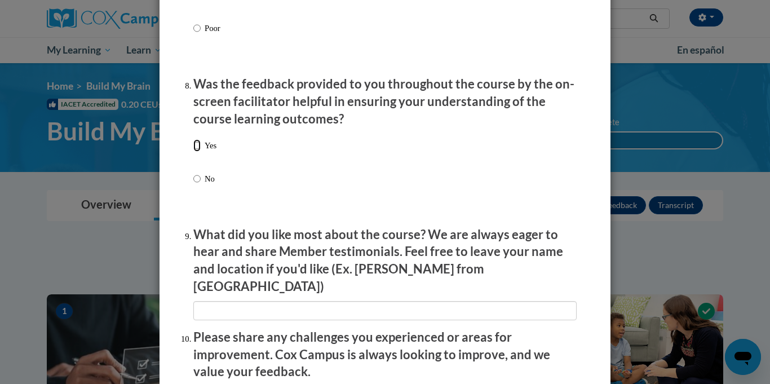
click at [197, 152] on input "Yes" at bounding box center [196, 145] width 7 height 12
radio input "true"
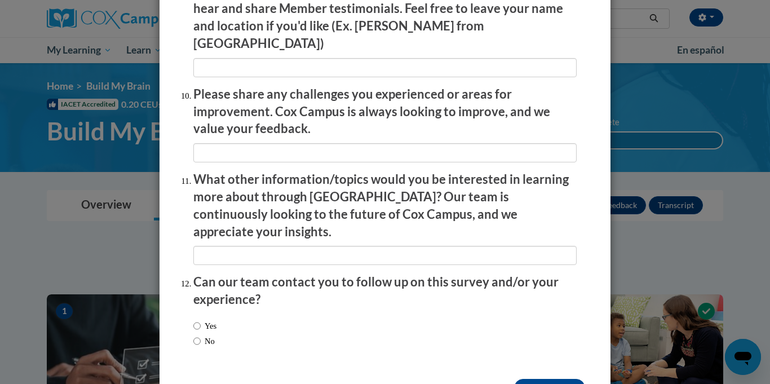
scroll to position [1958, 0]
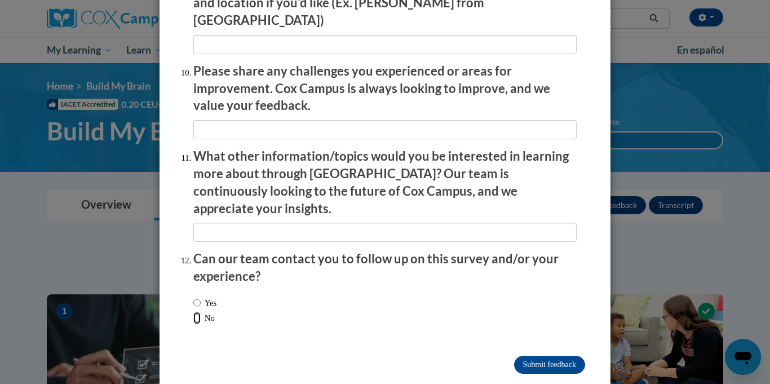
click at [200, 312] on input "No" at bounding box center [196, 318] width 7 height 12
radio input "true"
click at [553, 356] on input "Submit feedback" at bounding box center [549, 365] width 71 height 18
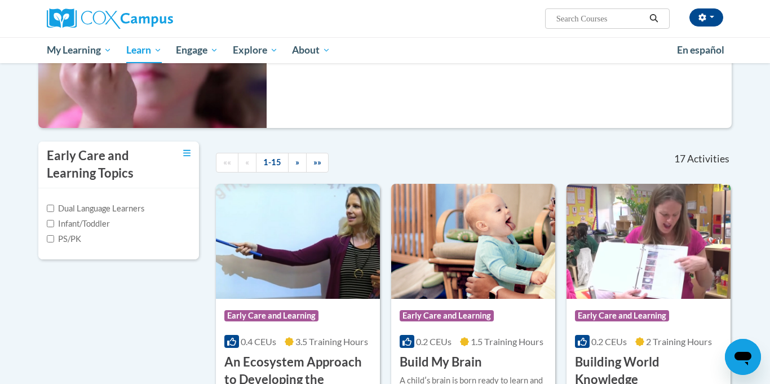
scroll to position [176, 0]
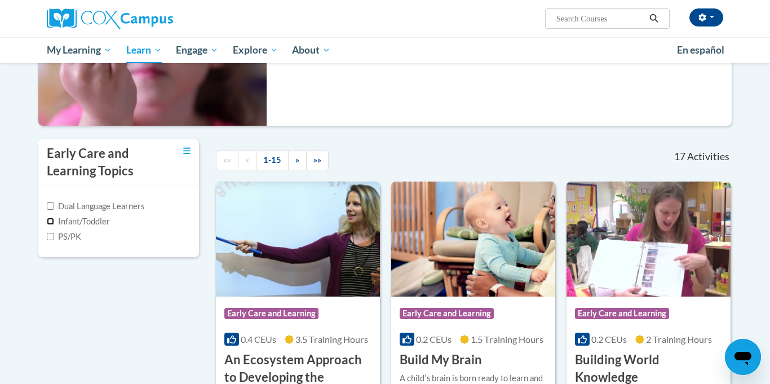
click at [51, 223] on input "Infant/Toddler" at bounding box center [50, 221] width 7 height 7
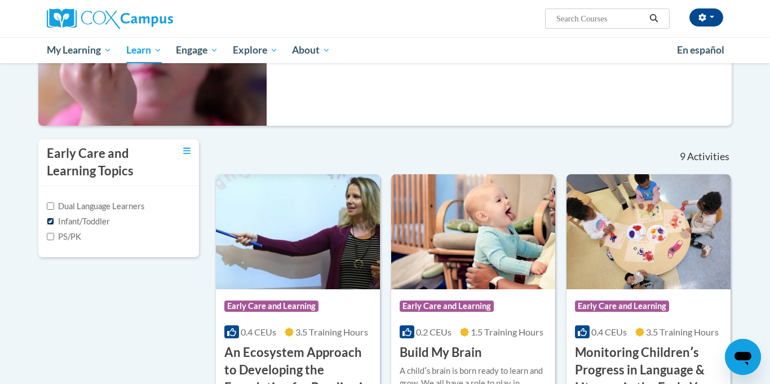
click at [49, 220] on input "Infant/Toddler" at bounding box center [50, 221] width 7 height 7
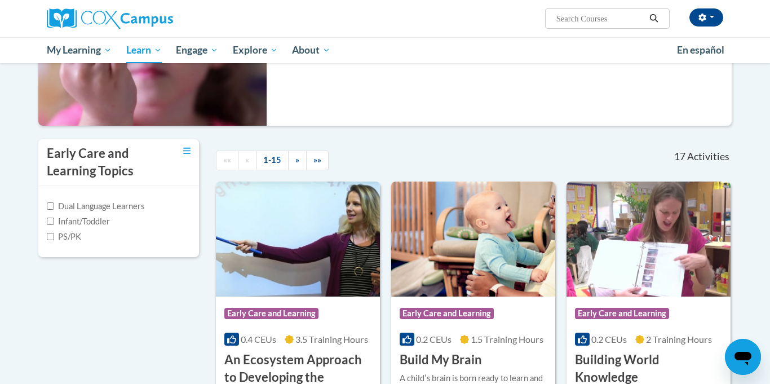
click at [63, 227] on label "Infant/Toddler" at bounding box center [78, 221] width 63 height 12
click at [54, 225] on input "Infant/Toddler" at bounding box center [50, 221] width 7 height 7
checkbox input "true"
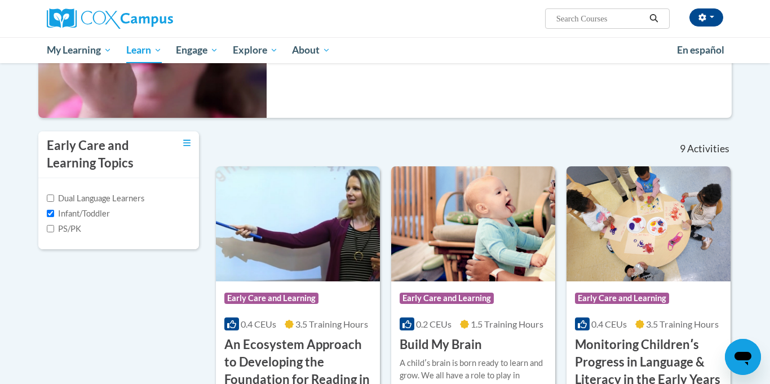
scroll to position [183, 0]
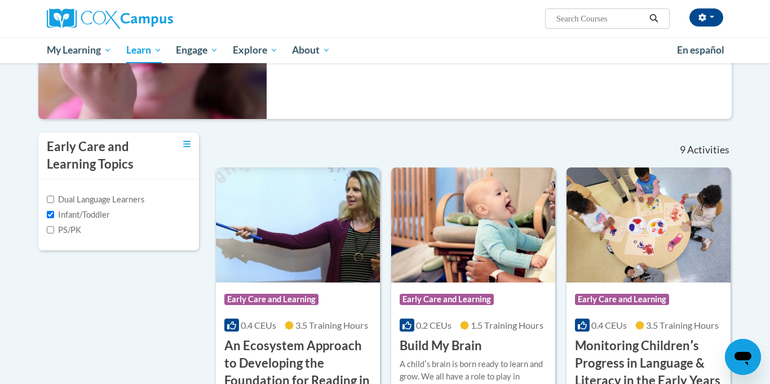
click at [711, 12] on button "button" at bounding box center [706, 17] width 34 height 18
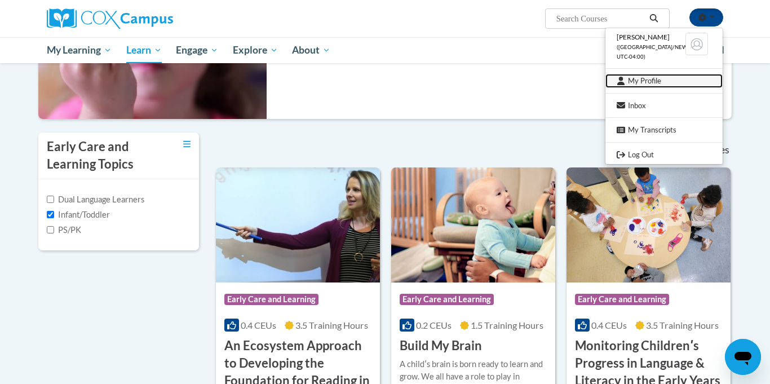
click at [663, 85] on link "My Profile" at bounding box center [663, 81] width 117 height 14
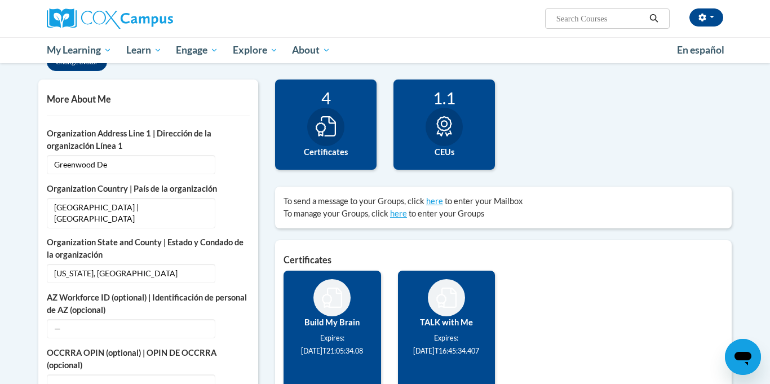
scroll to position [244, 0]
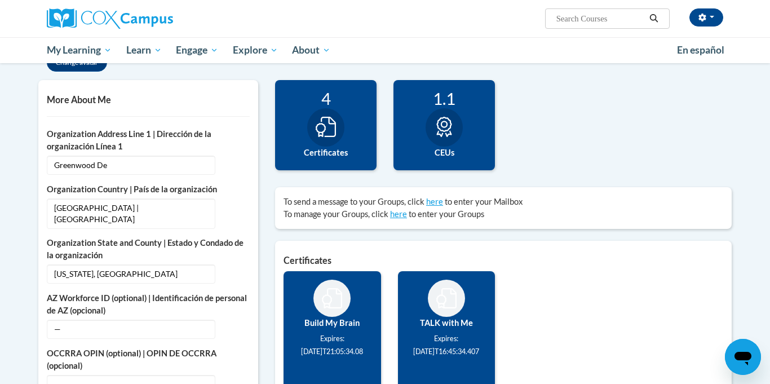
click at [340, 143] on div "4 Certificates" at bounding box center [325, 125] width 101 height 90
click at [319, 140] on div at bounding box center [325, 127] width 37 height 38
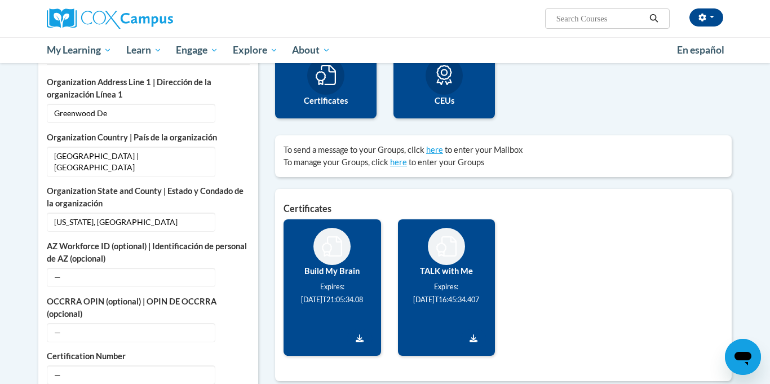
scroll to position [283, 0]
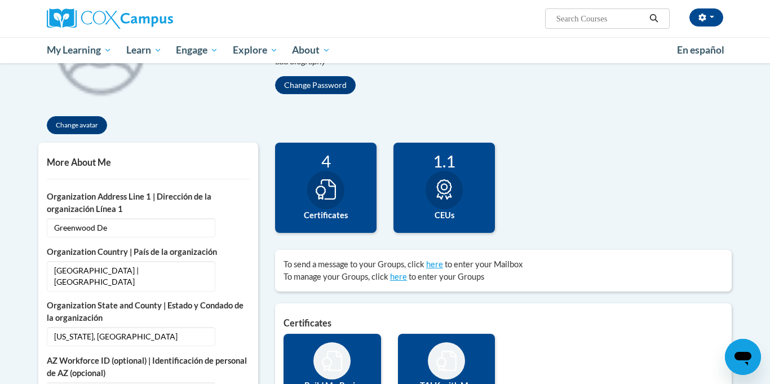
click at [349, 137] on div "Change avatar Angel Edit Screen Name Angel Save Lessner Edit Screen Name Lessne…" at bounding box center [385, 64] width 710 height 156
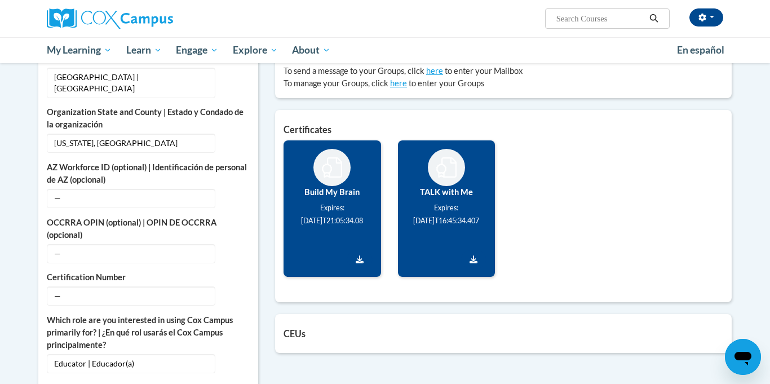
scroll to position [376, 0]
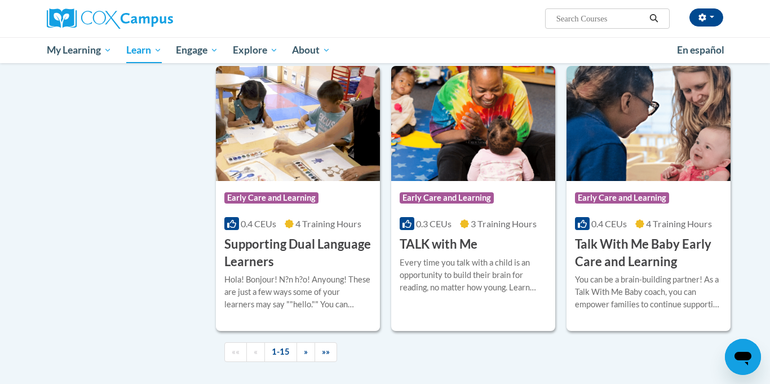
scroll to position [1531, 0]
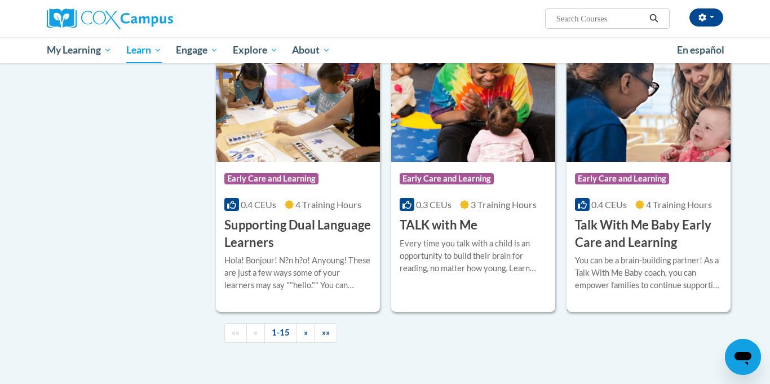
click at [699, 251] on h3 "Talk With Me Baby Early Care and Learning" at bounding box center [648, 233] width 147 height 35
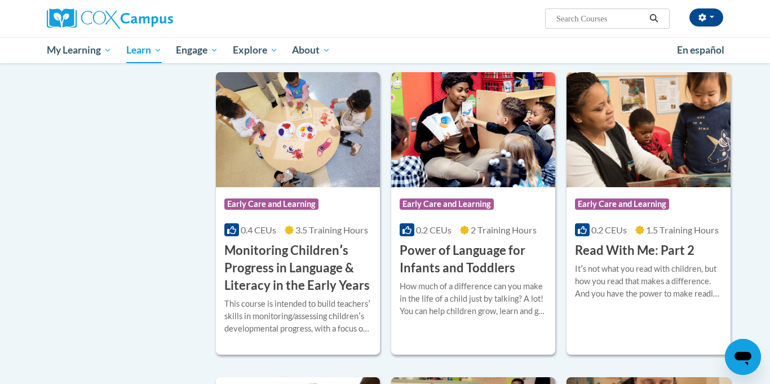
scroll to position [914, 0]
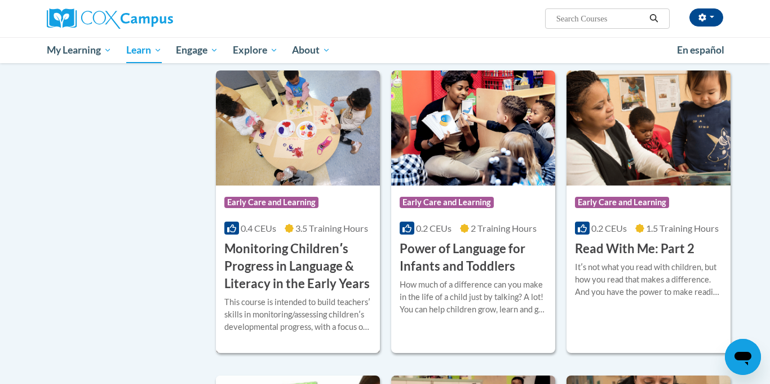
click at [311, 285] on h3 "Monitoring Childrenʹs Progress in Language & Literacy in the Early Years" at bounding box center [297, 266] width 147 height 52
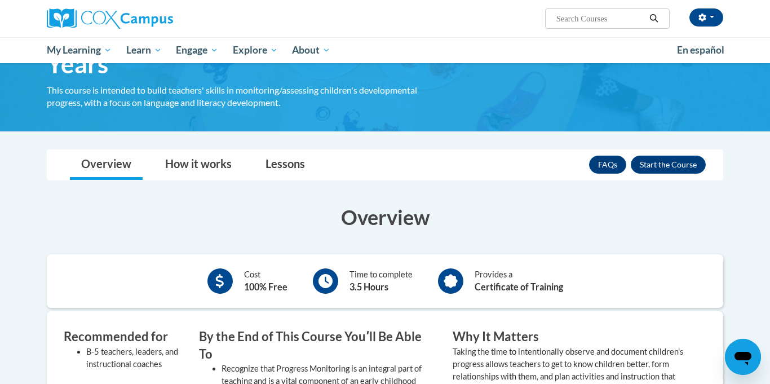
scroll to position [117, 0]
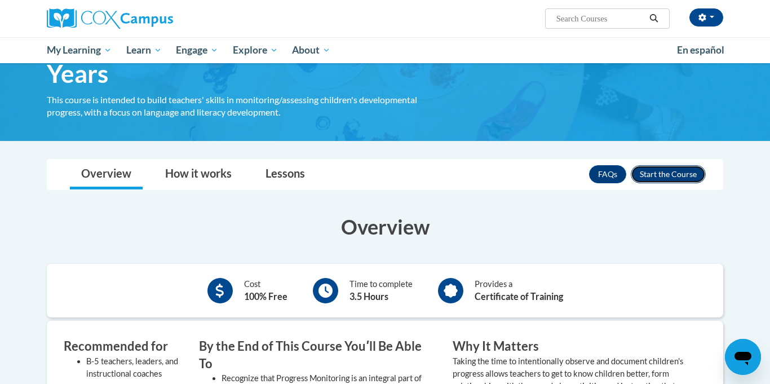
click at [672, 181] on button "Enroll" at bounding box center [668, 174] width 75 height 18
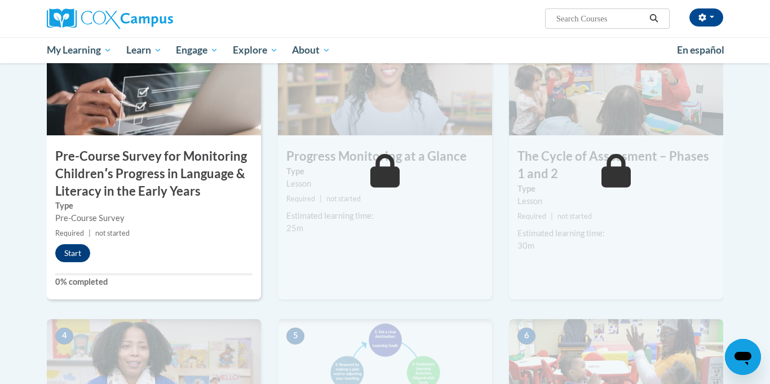
scroll to position [300, 0]
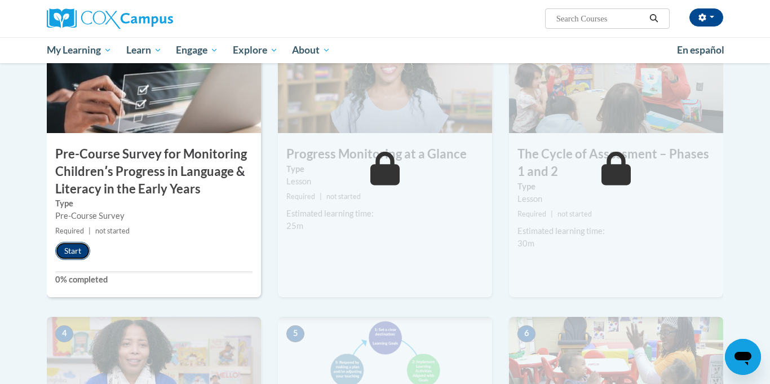
click at [59, 243] on button "Start" at bounding box center [72, 251] width 35 height 18
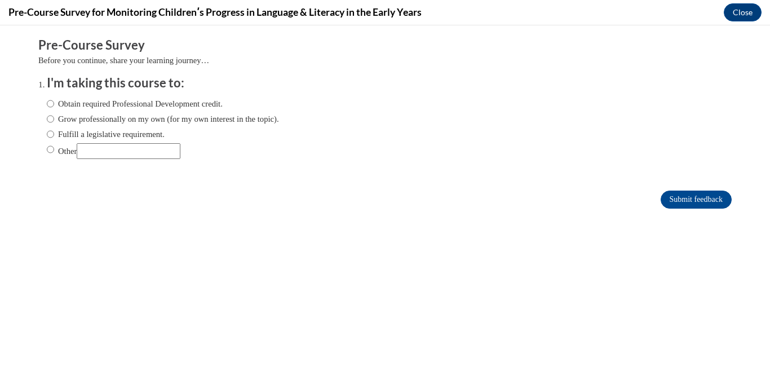
scroll to position [0, 0]
click at [179, 98] on label "Obtain required Professional Development credit." at bounding box center [135, 103] width 176 height 12
click at [54, 98] on input "Obtain required Professional Development credit." at bounding box center [50, 103] width 7 height 12
radio input "true"
click at [690, 219] on form "Pre-Course Survey Before you continue, share your learning journey… I'm taking …" at bounding box center [384, 129] width 693 height 184
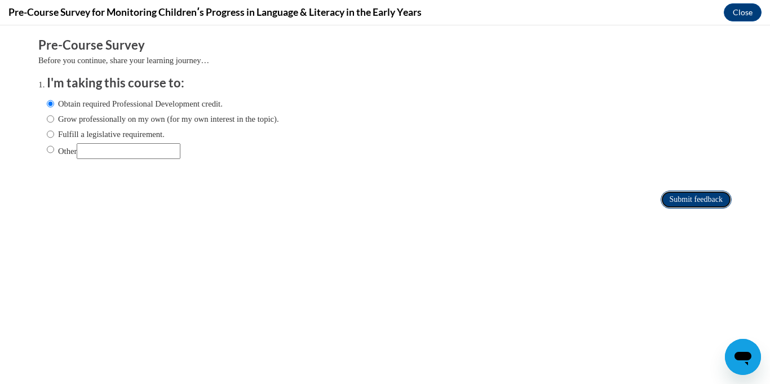
click at [713, 199] on input "Submit feedback" at bounding box center [695, 199] width 71 height 18
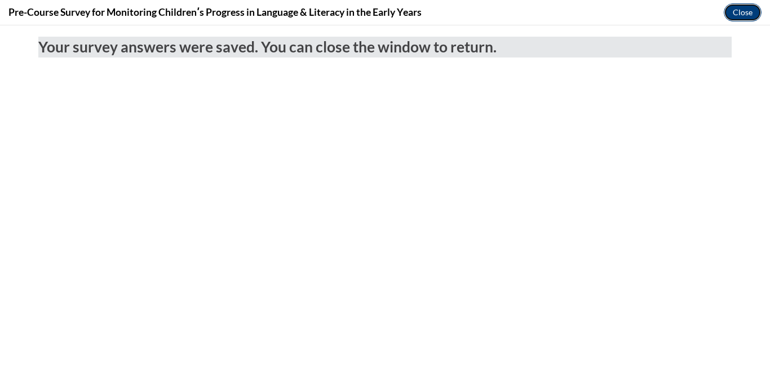
click at [746, 12] on button "Close" at bounding box center [743, 12] width 38 height 18
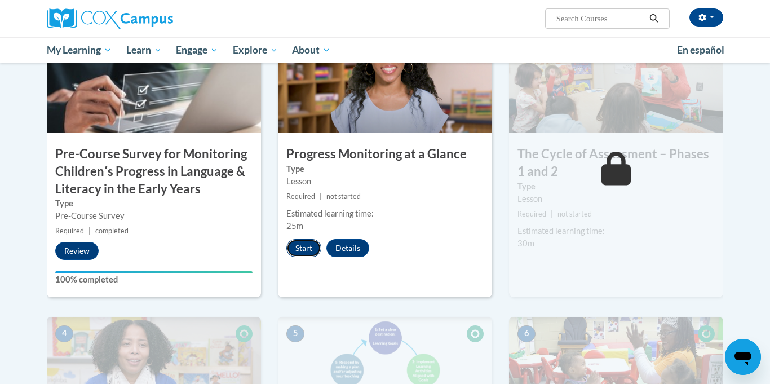
click at [309, 247] on button "Start" at bounding box center [303, 248] width 35 height 18
